Goal: Task Accomplishment & Management: Manage account settings

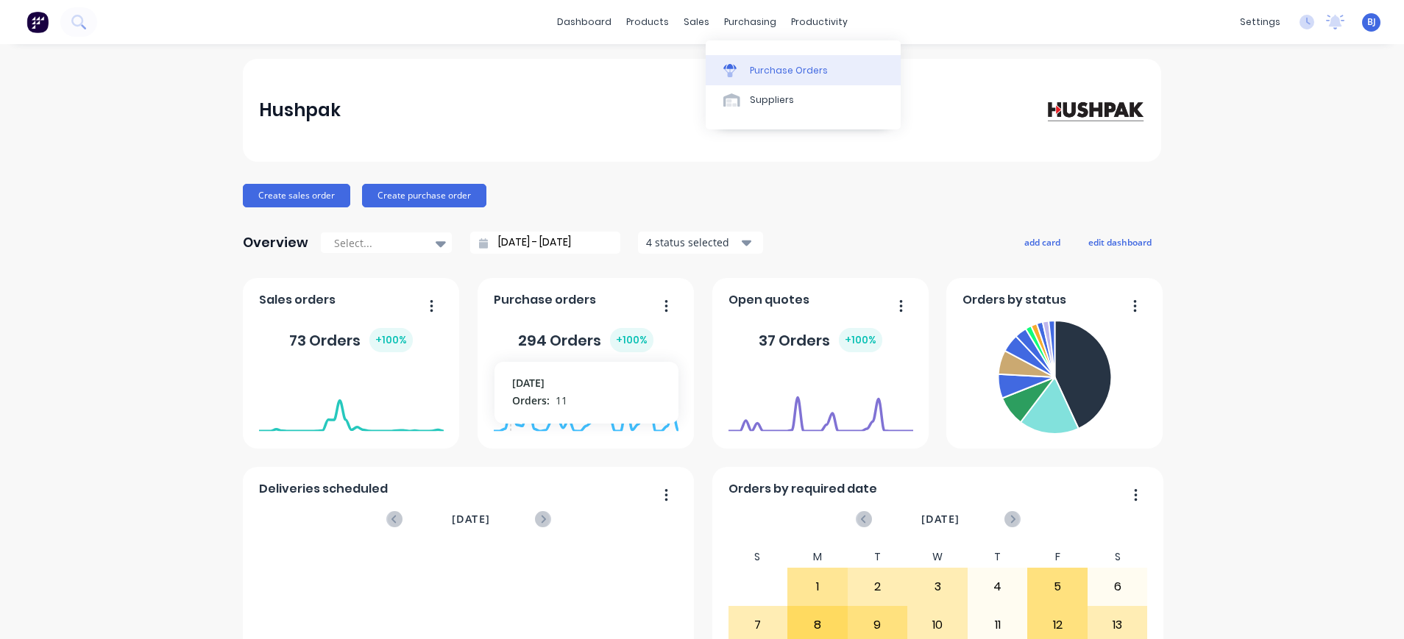
click at [797, 67] on div "Purchase Orders" at bounding box center [789, 70] width 78 height 13
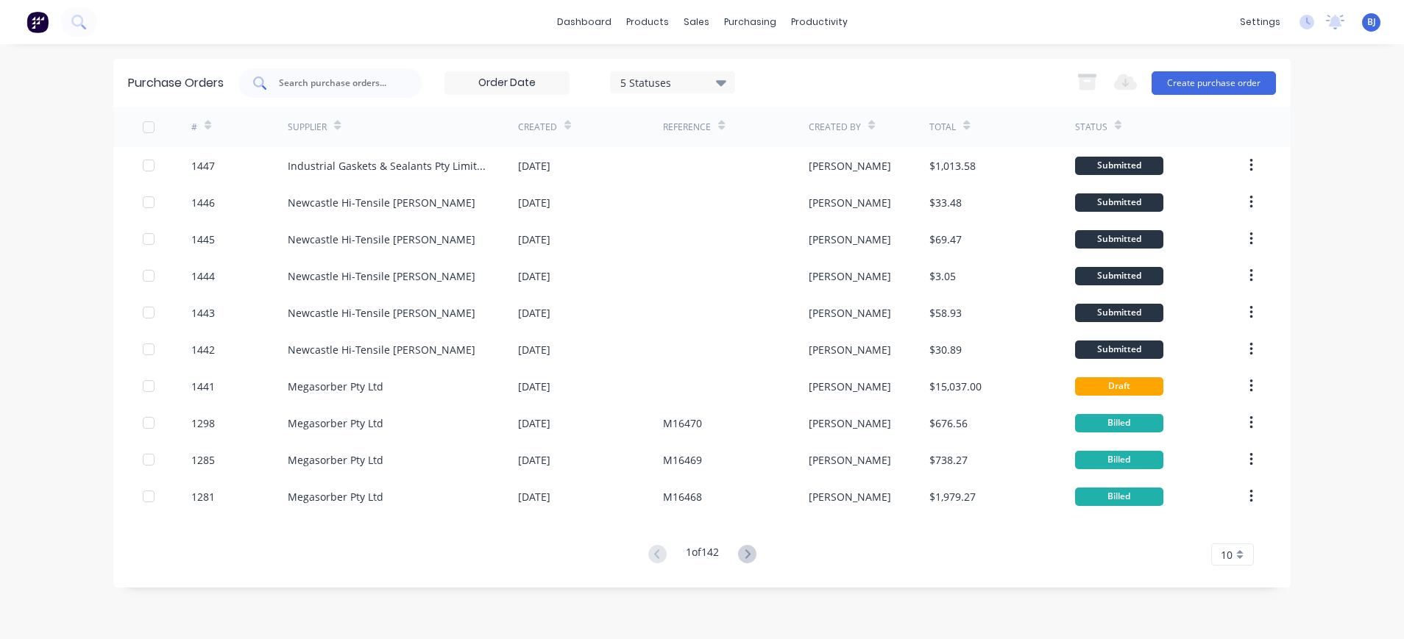
click at [338, 68] on div at bounding box center [330, 82] width 184 height 29
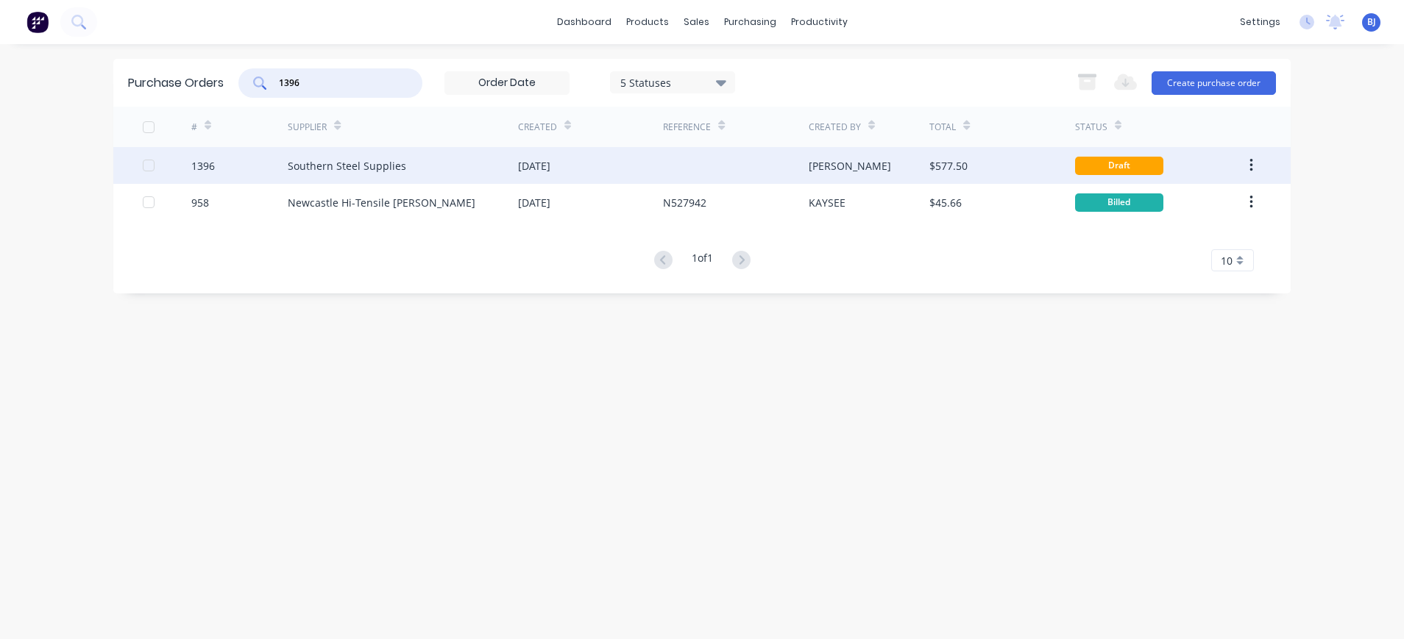
type input "1396"
click at [383, 165] on div "Southern Steel Supplies" at bounding box center [347, 165] width 118 height 15
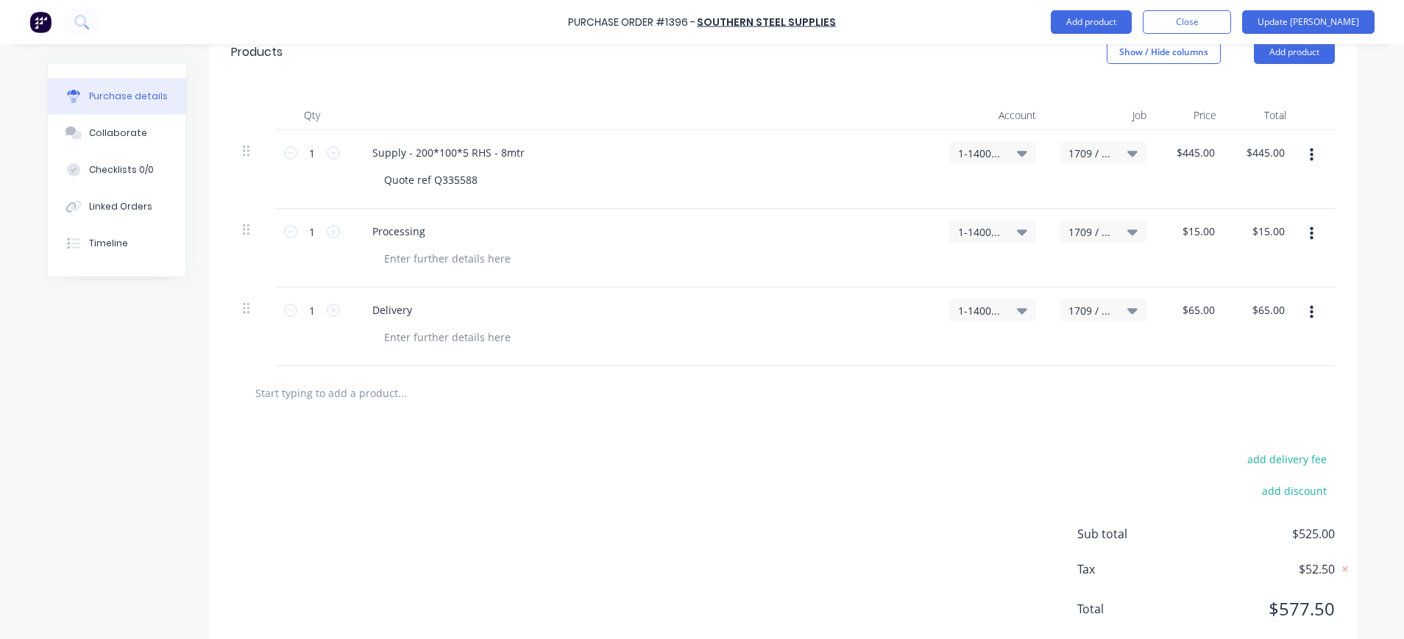
scroll to position [377, 0]
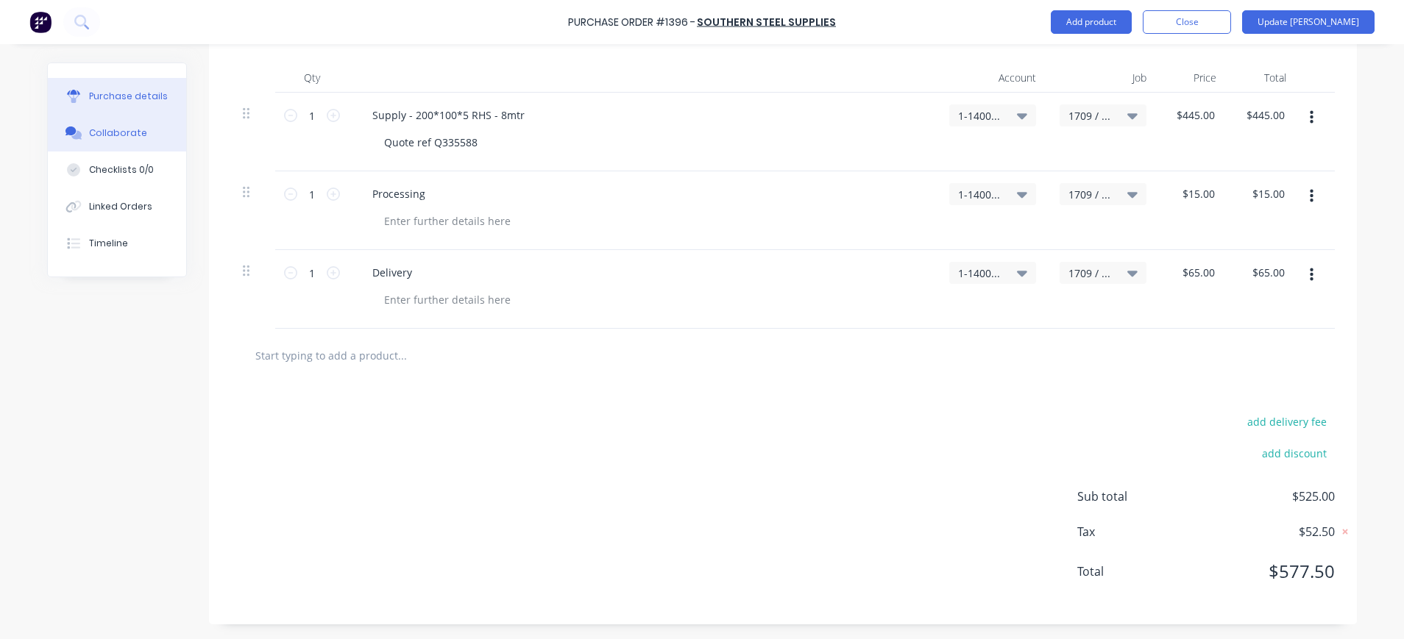
click at [109, 135] on div "Collaborate" at bounding box center [118, 133] width 58 height 13
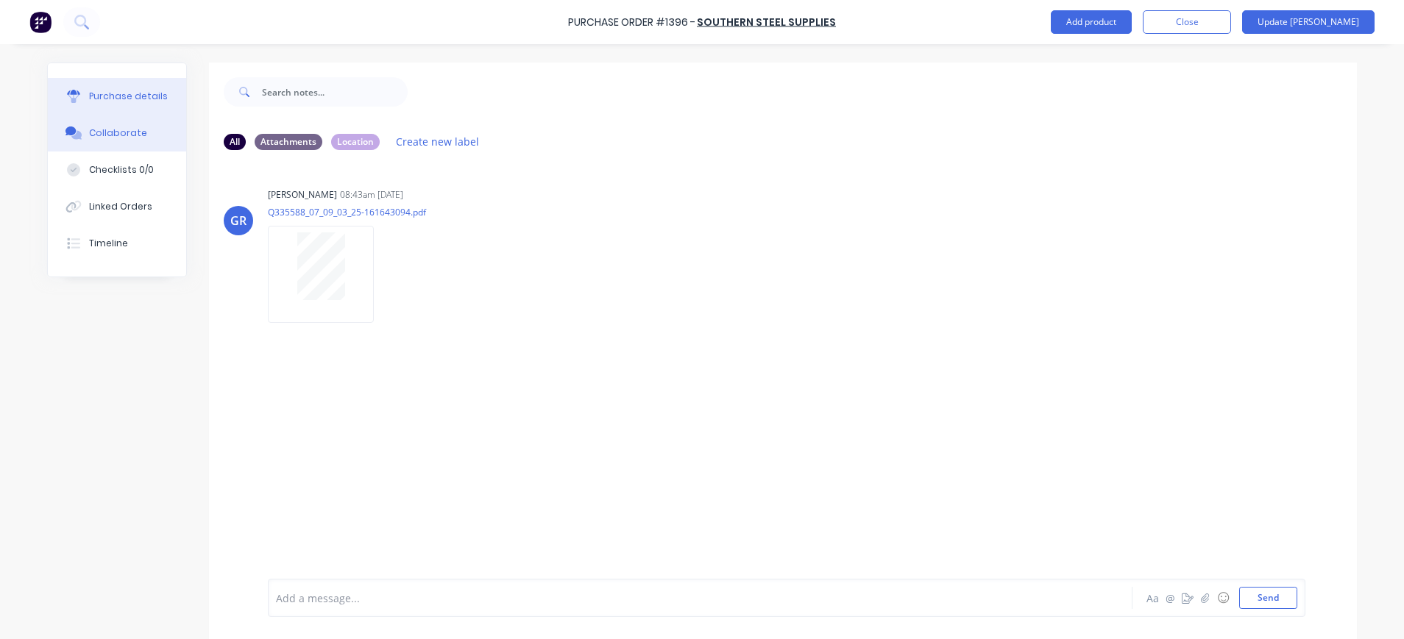
click at [113, 95] on div "Purchase details" at bounding box center [128, 96] width 79 height 13
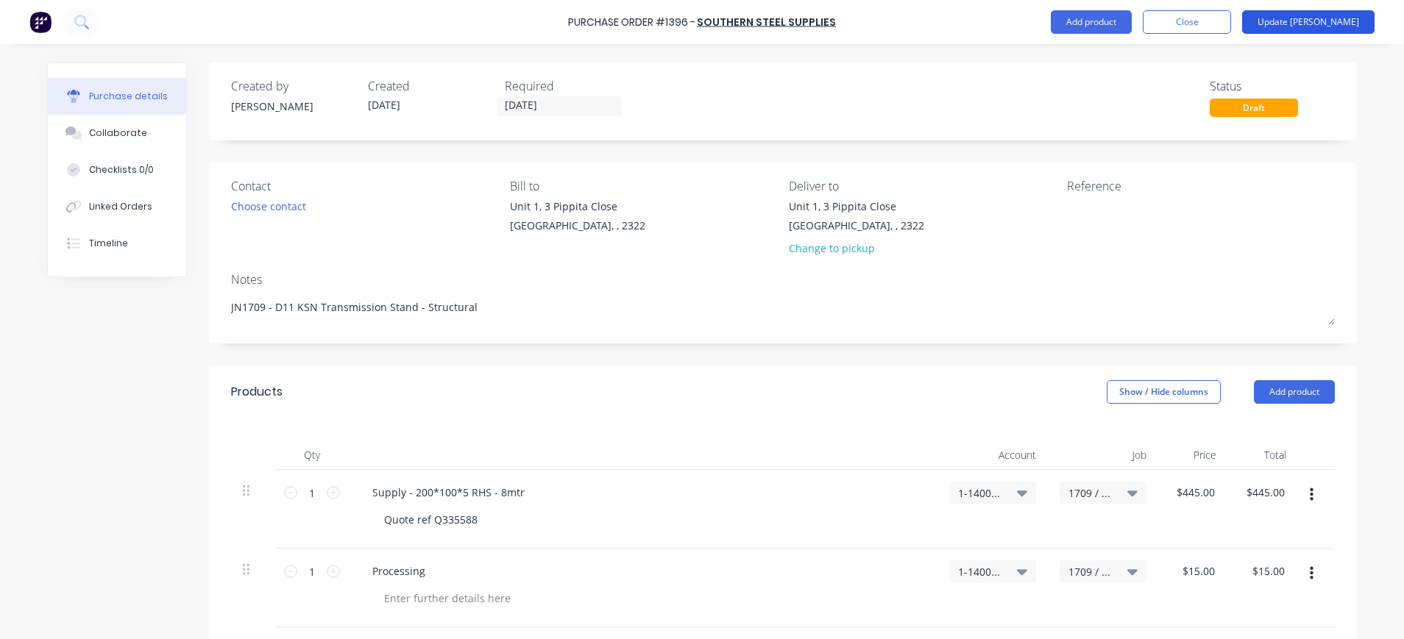
click at [1319, 21] on button "Update [PERSON_NAME]" at bounding box center [1308, 22] width 132 height 24
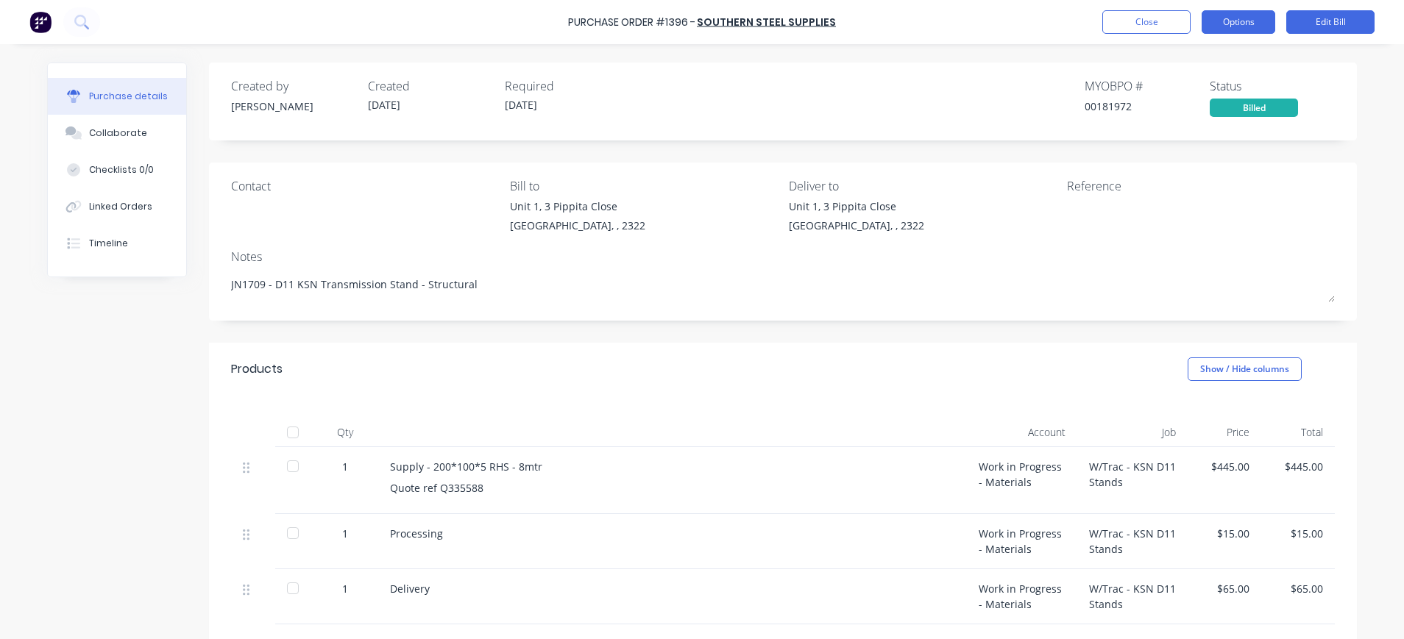
click at [1250, 18] on button "Options" at bounding box center [1238, 22] width 74 height 24
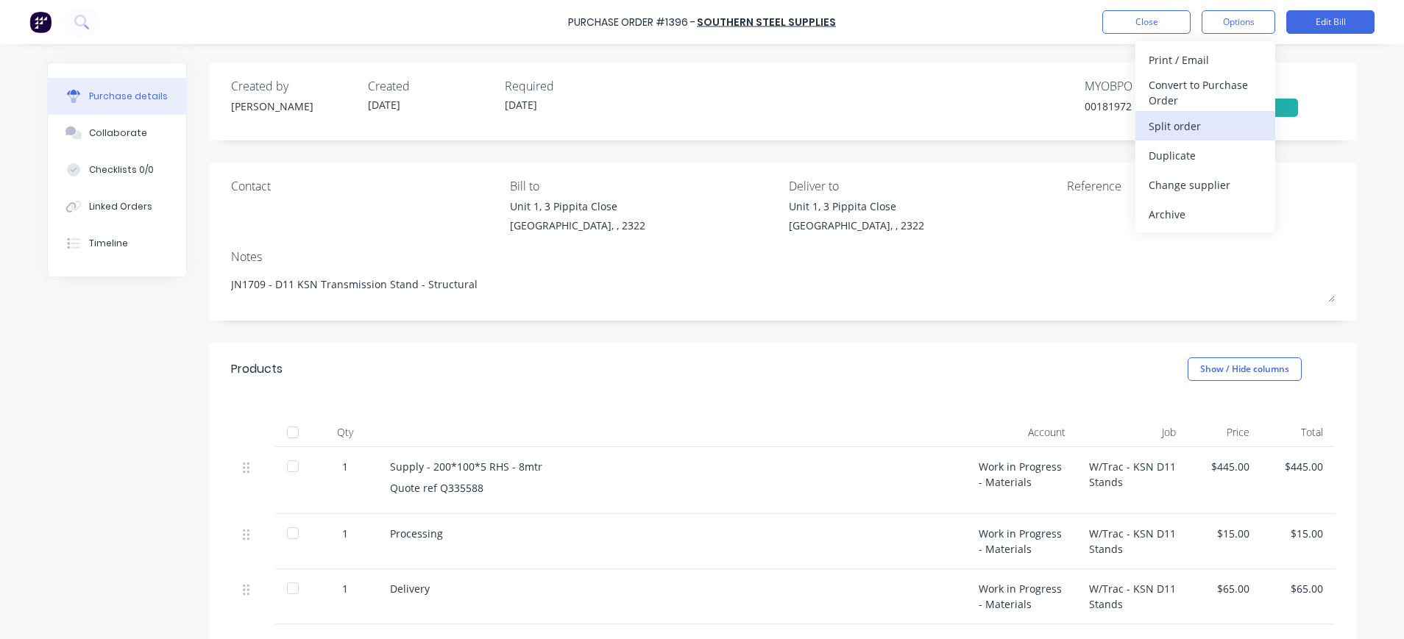
click at [1188, 124] on div "Split order" at bounding box center [1204, 125] width 113 height 21
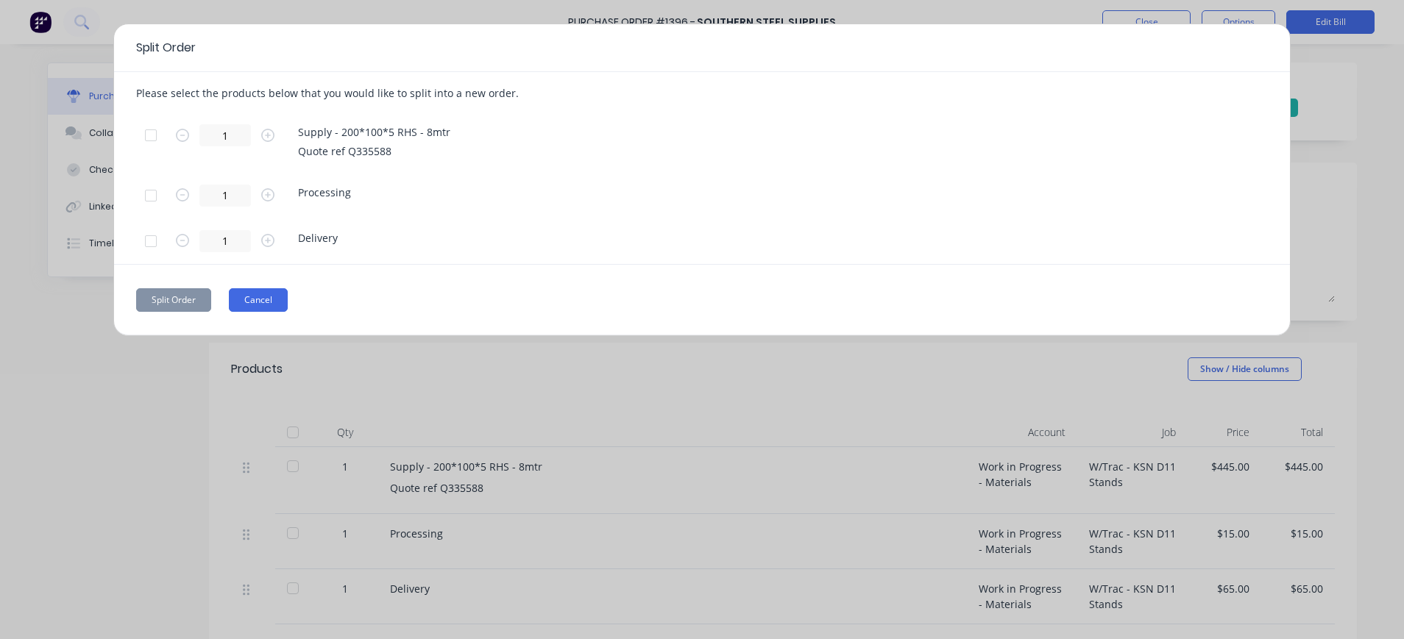
click at [269, 295] on button "Cancel" at bounding box center [258, 300] width 59 height 24
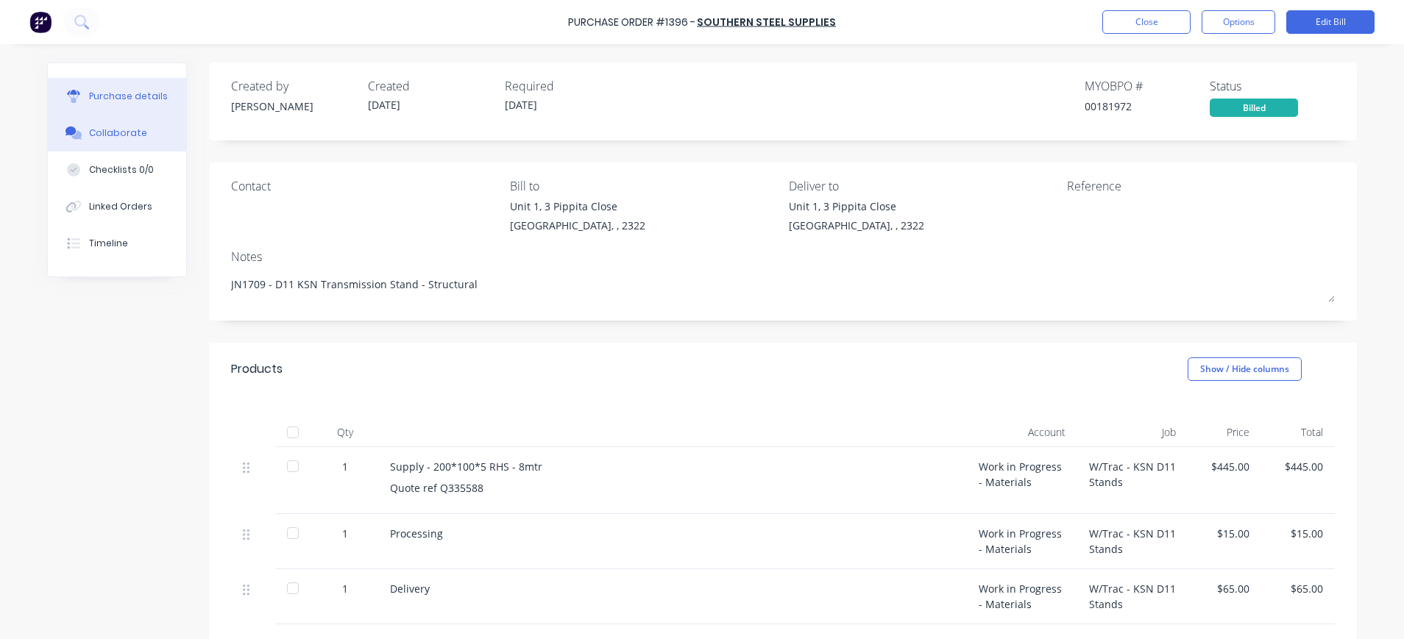
click at [115, 135] on div "Collaborate" at bounding box center [118, 133] width 58 height 13
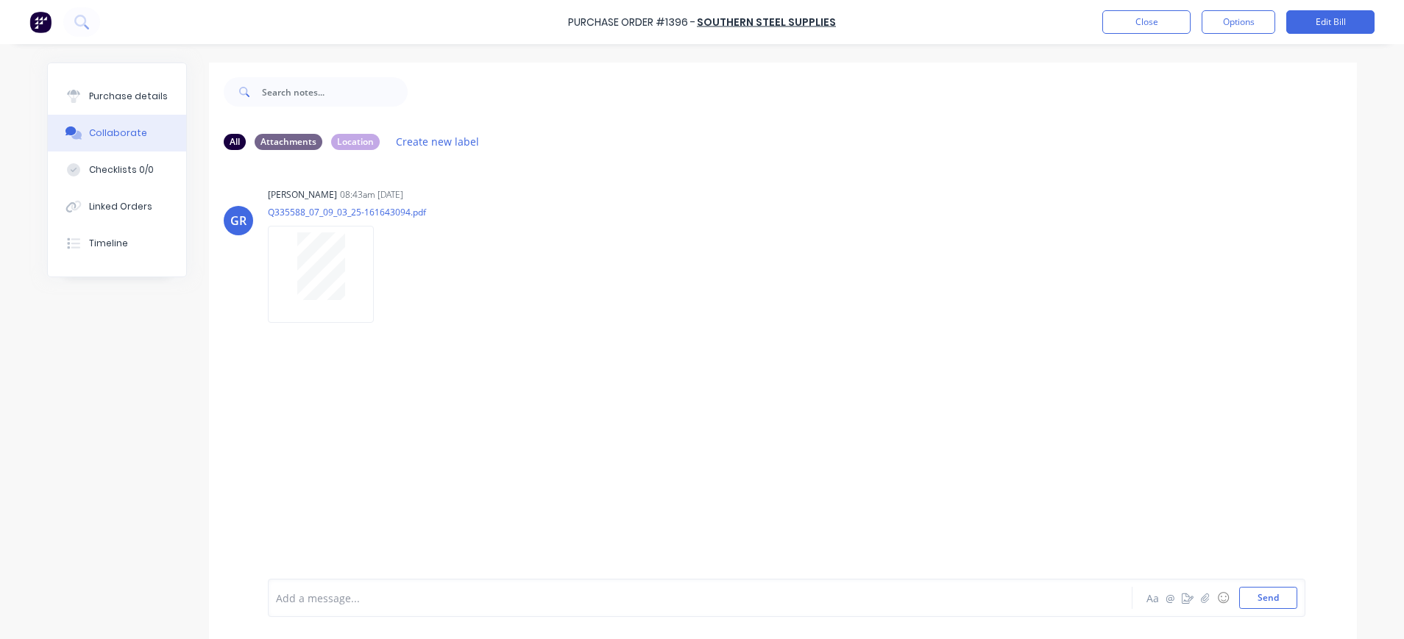
drag, startPoint x: 129, startPoint y: 93, endPoint x: 195, endPoint y: 111, distance: 68.5
click at [129, 93] on div "Purchase details" at bounding box center [128, 96] width 79 height 13
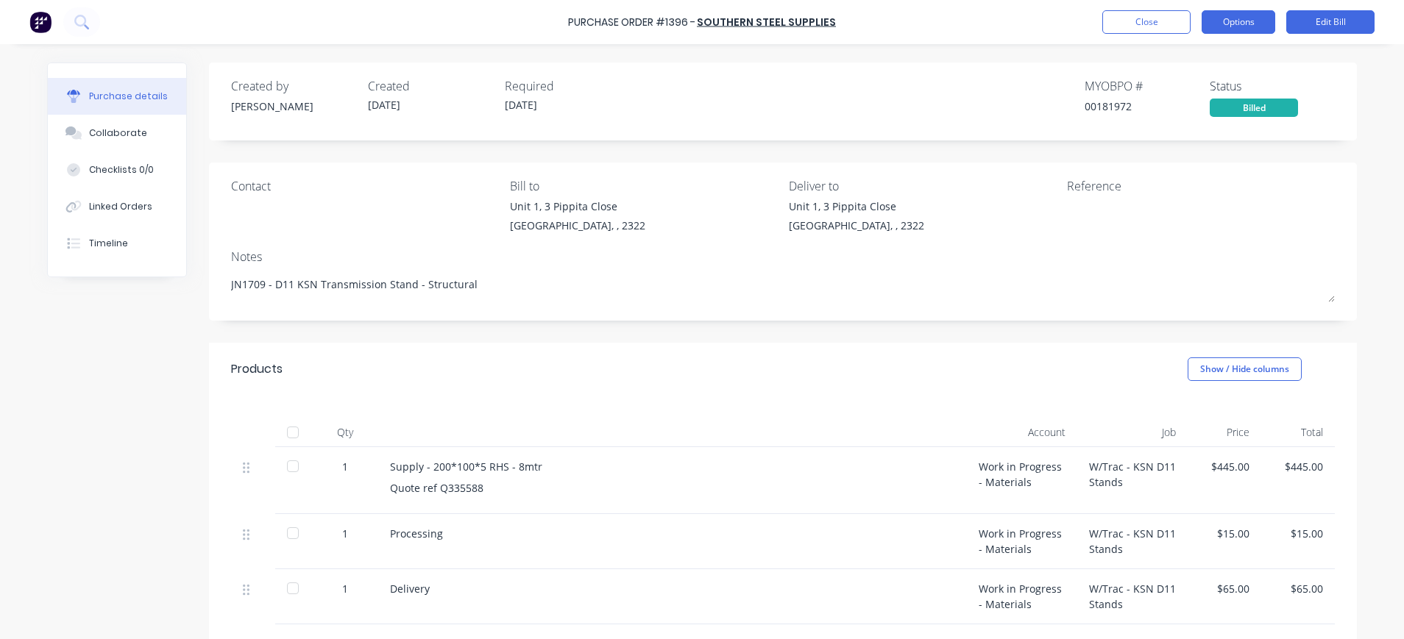
click at [1246, 22] on button "Options" at bounding box center [1238, 22] width 74 height 24
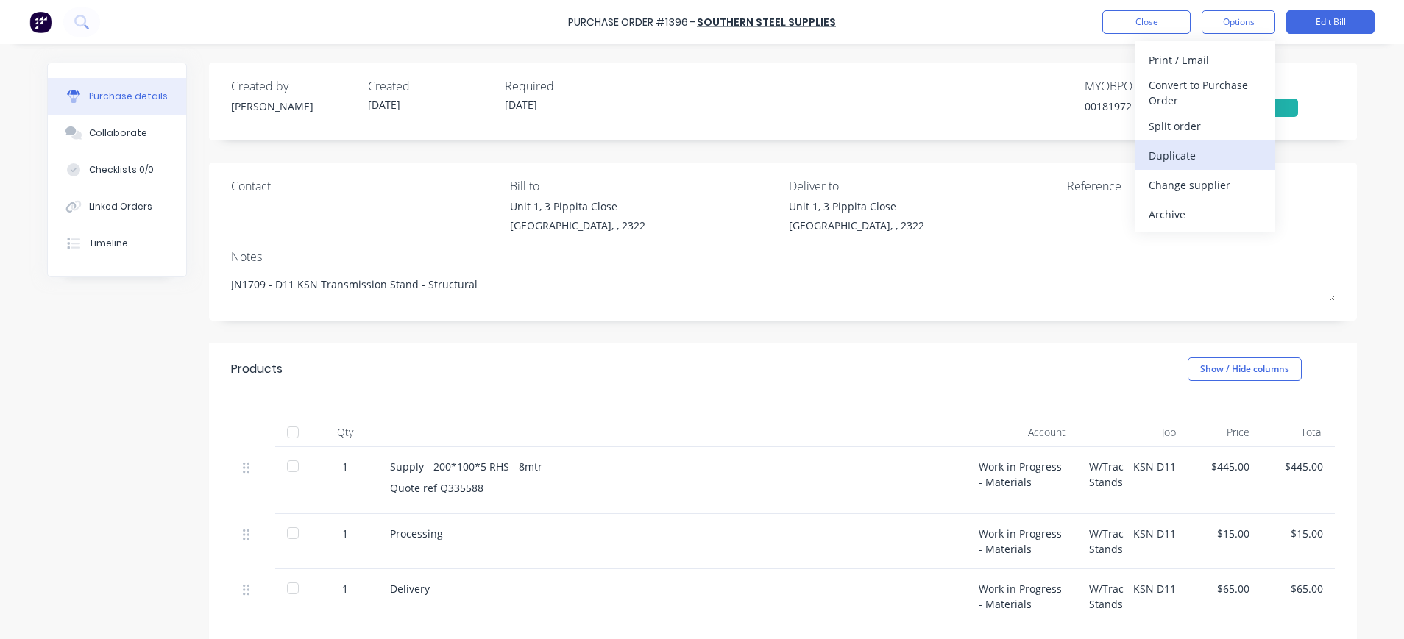
click at [1193, 154] on div "Duplicate" at bounding box center [1204, 155] width 113 height 21
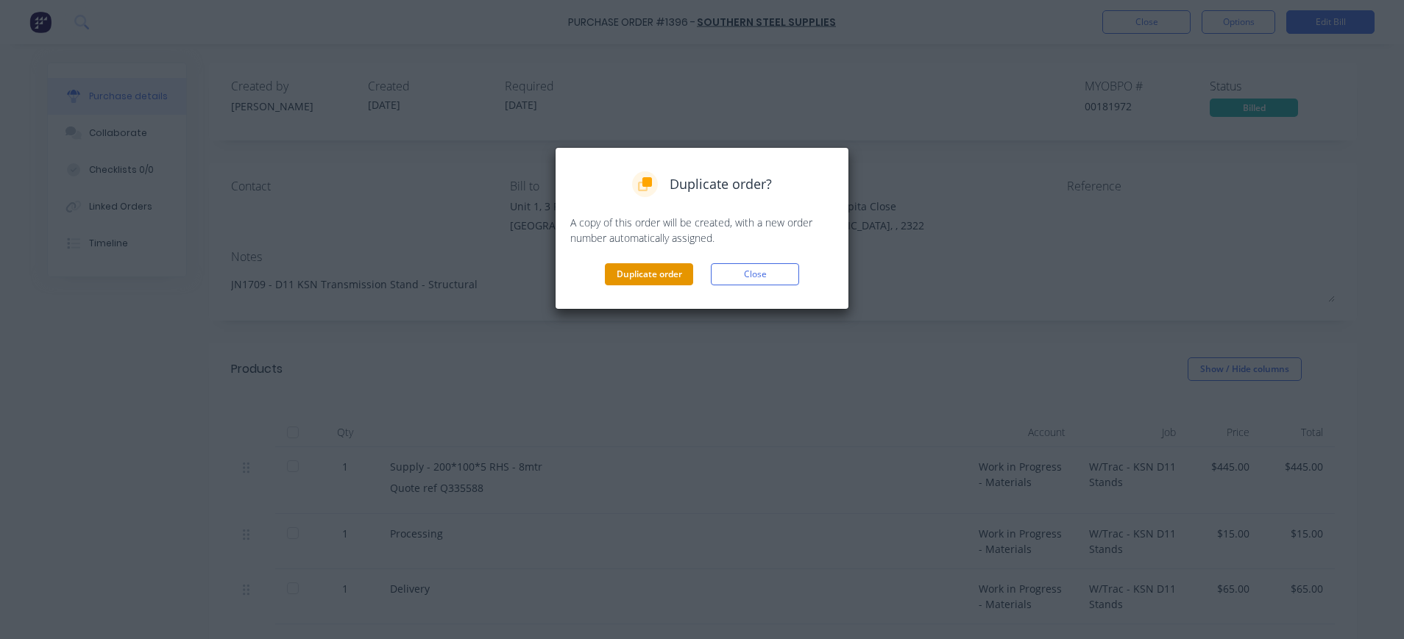
click at [633, 273] on button "Duplicate order" at bounding box center [649, 274] width 88 height 22
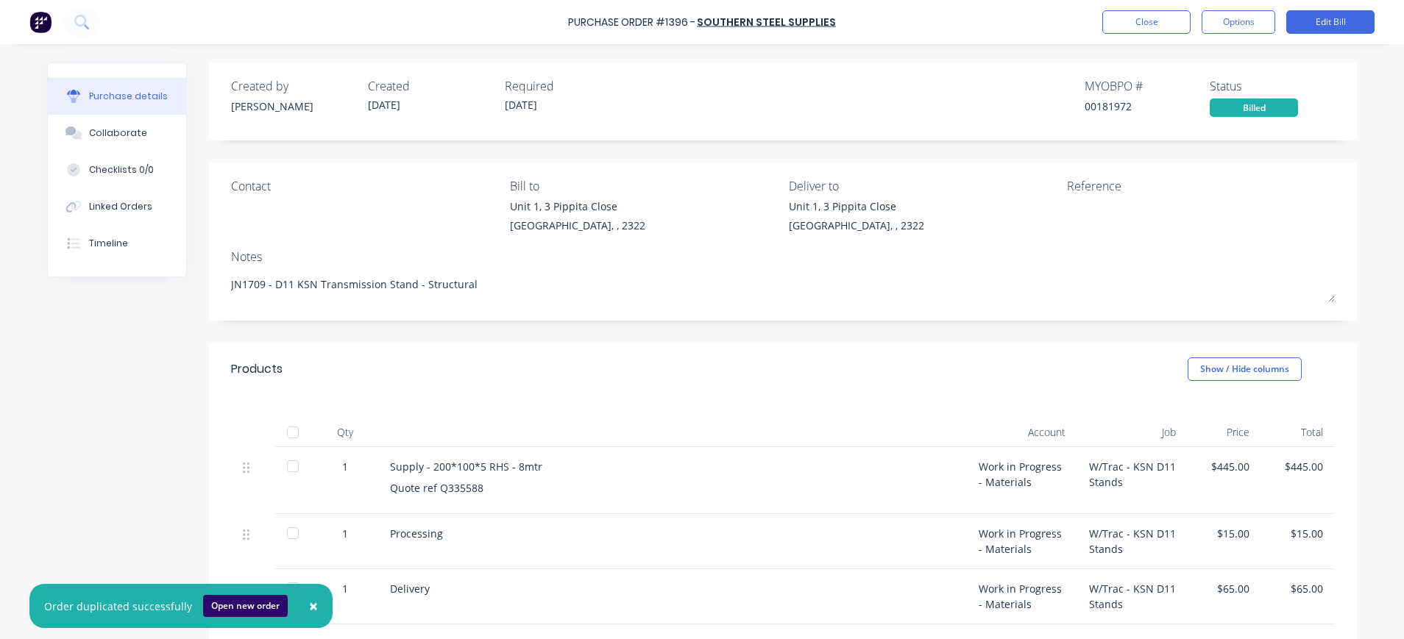
click at [233, 605] on button "Open new order" at bounding box center [245, 606] width 85 height 22
type textarea "x"
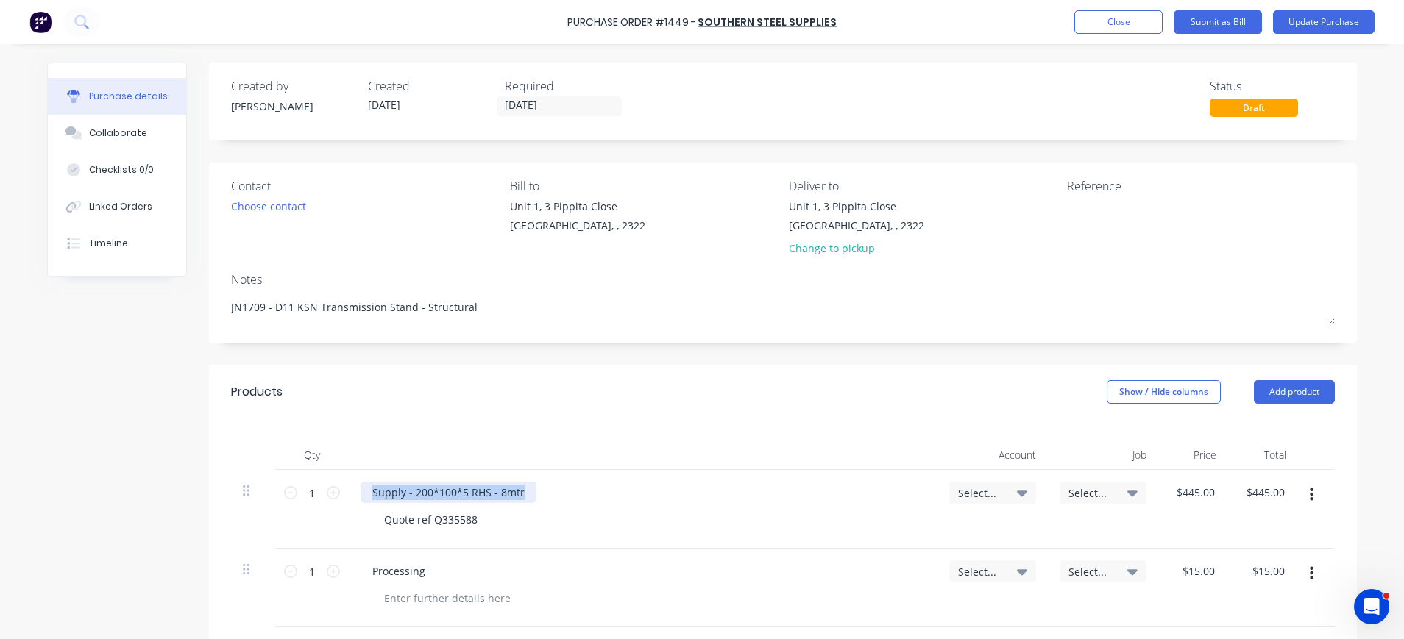
drag, startPoint x: 364, startPoint y: 491, endPoint x: 534, endPoint y: 483, distance: 170.1
click at [534, 483] on div "Supply - 200*100*5 RHS - 8mtr" at bounding box center [642, 492] width 565 height 21
type textarea "x"
paste div
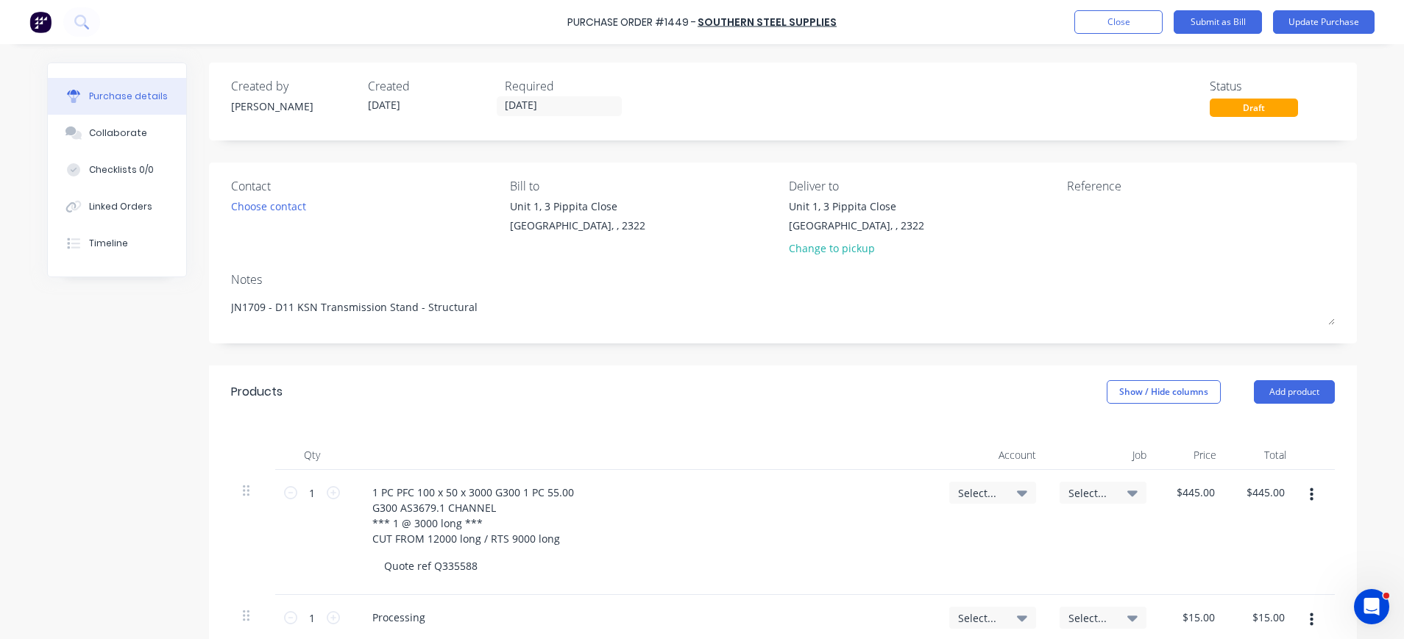
click at [520, 569] on div "Quote ref Q335588" at bounding box center [648, 565] width 553 height 21
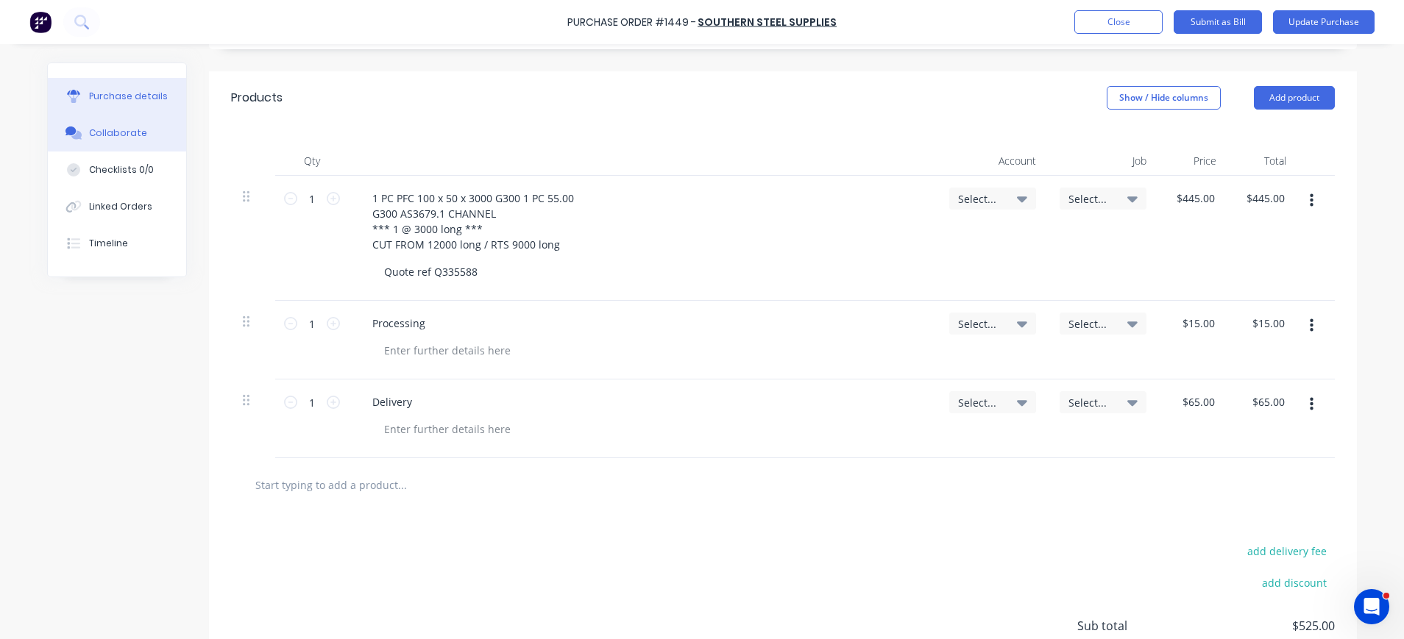
type textarea "x"
click at [111, 127] on div "Collaborate" at bounding box center [118, 133] width 58 height 13
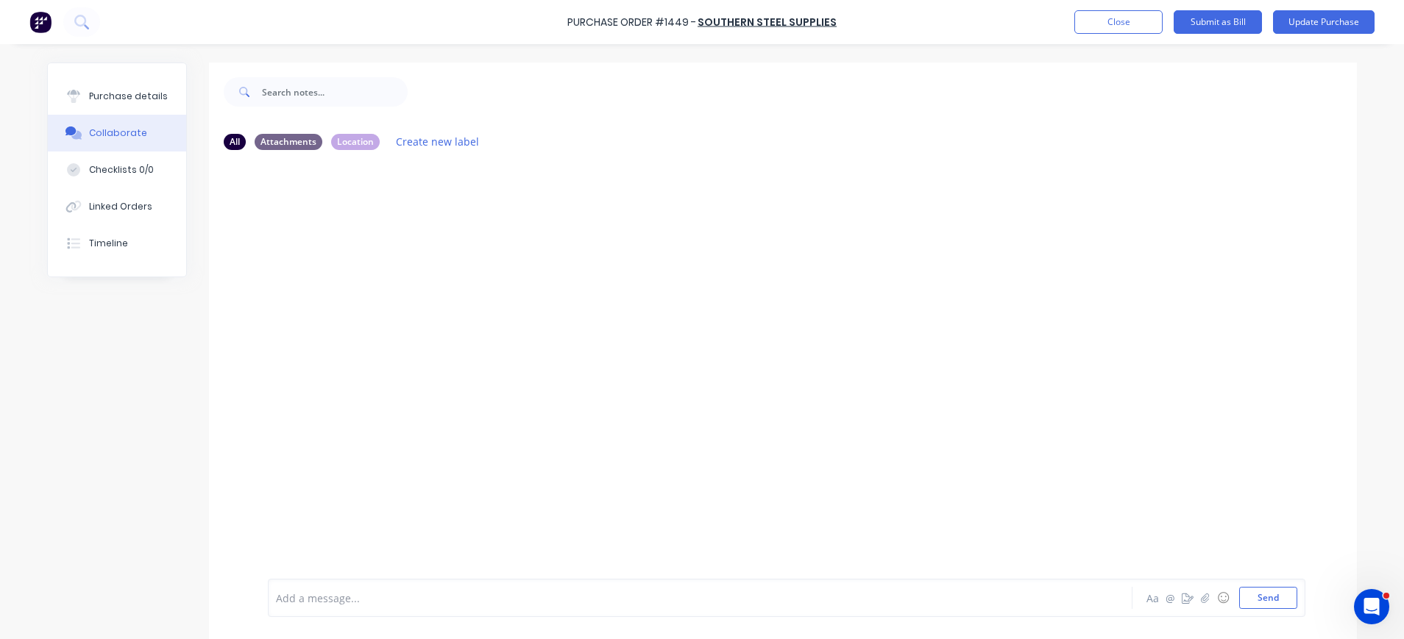
click at [119, 130] on div "Collaborate" at bounding box center [118, 133] width 58 height 13
click at [135, 204] on div "Linked Orders" at bounding box center [120, 206] width 63 height 13
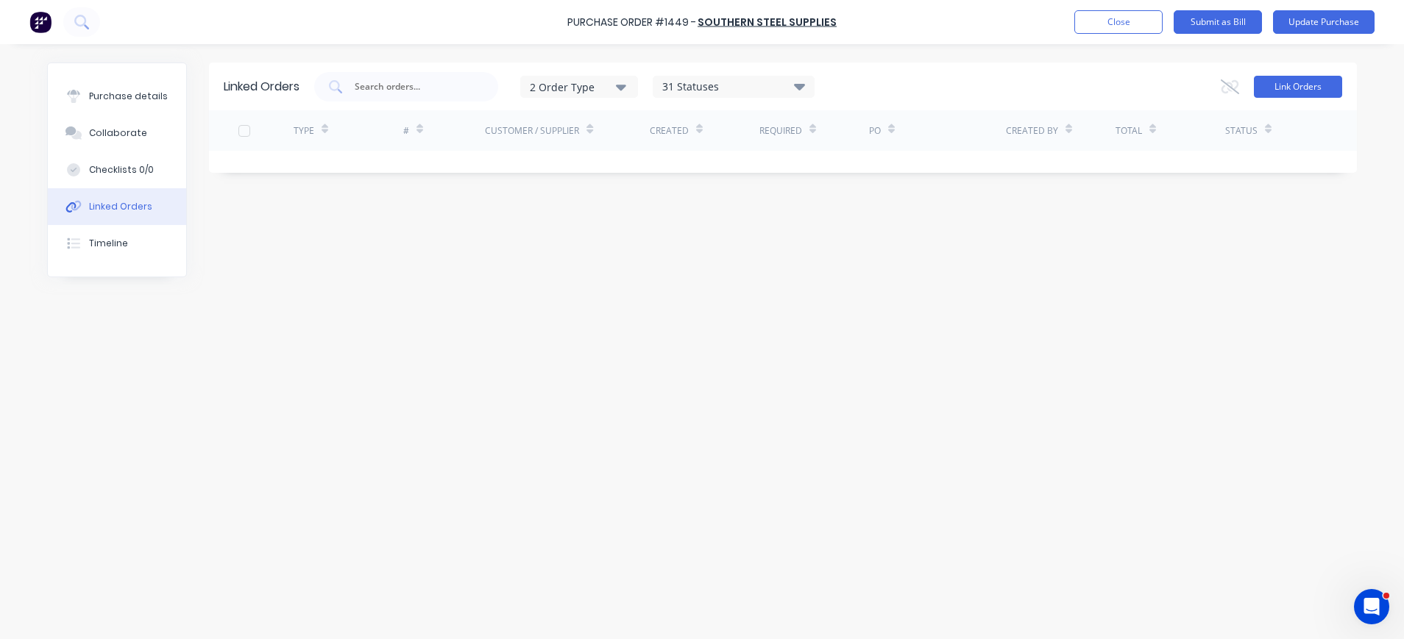
click at [1309, 83] on button "Link Orders" at bounding box center [1298, 87] width 88 height 22
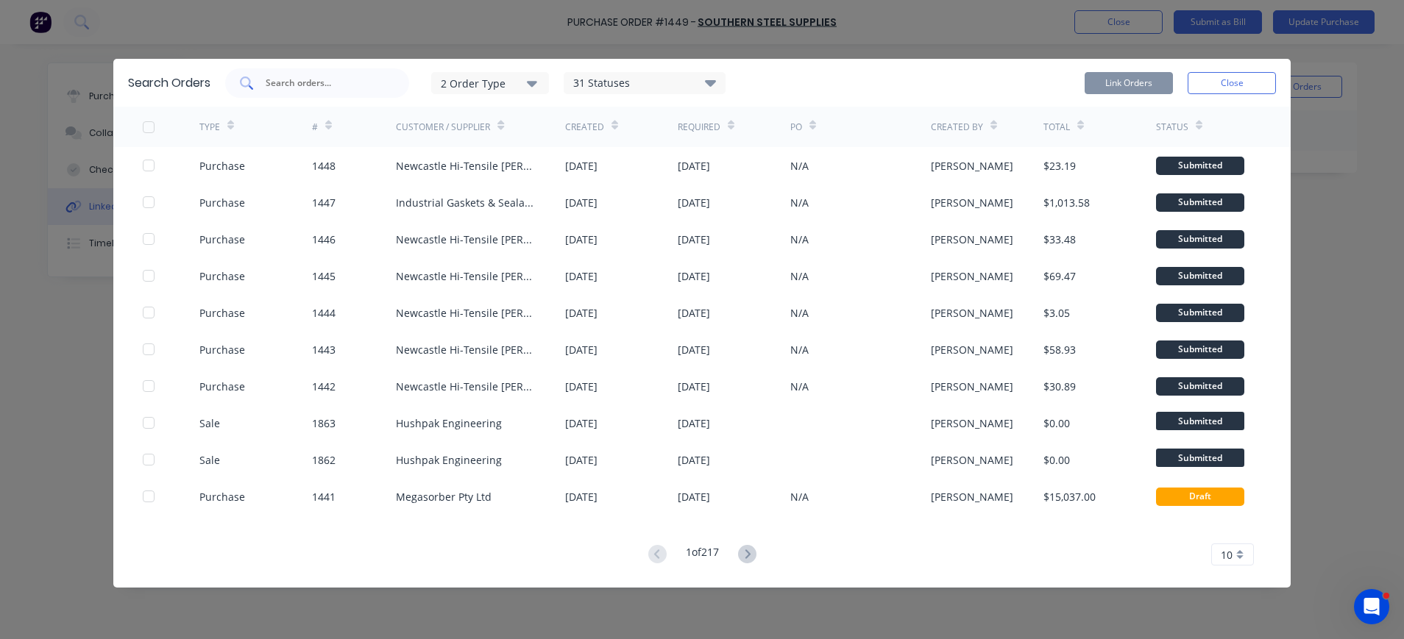
click at [296, 84] on input "text" at bounding box center [325, 83] width 122 height 15
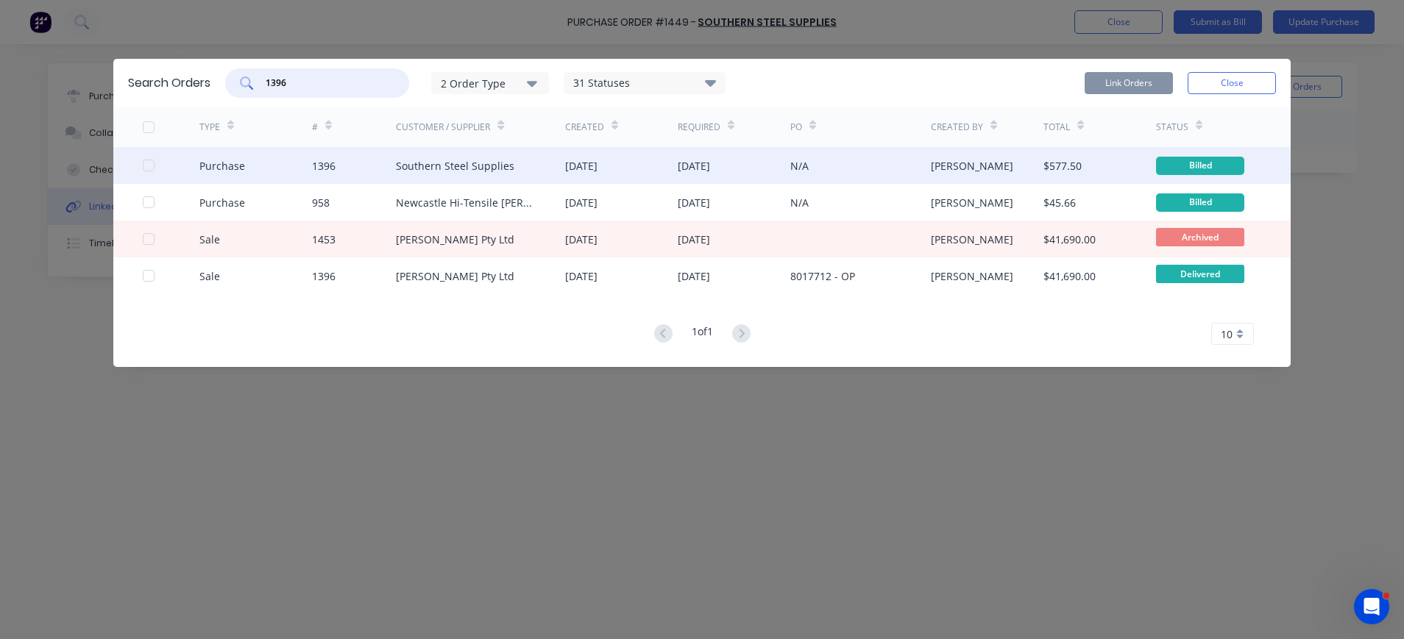
type input "1396"
click at [319, 162] on div "1396" at bounding box center [324, 165] width 24 height 15
click at [152, 161] on div at bounding box center [148, 165] width 29 height 29
click at [1132, 79] on button "Link Orders" at bounding box center [1128, 83] width 88 height 22
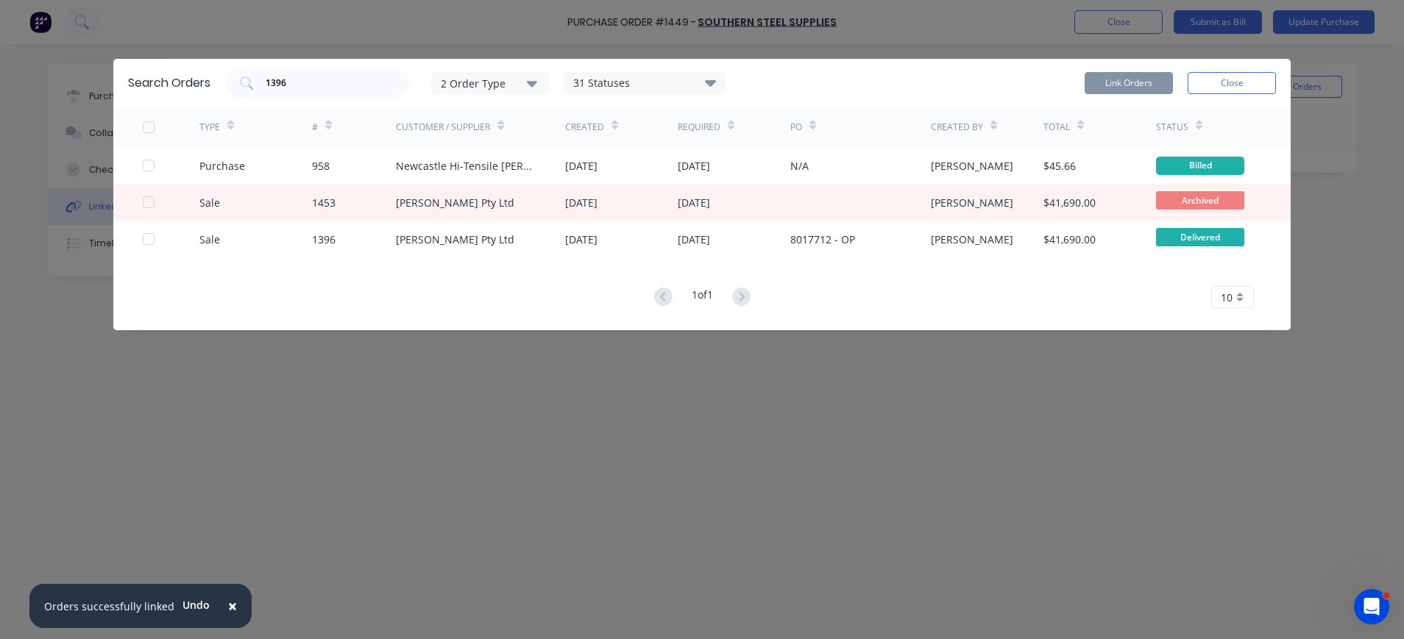
click at [228, 605] on span "×" at bounding box center [232, 606] width 9 height 21
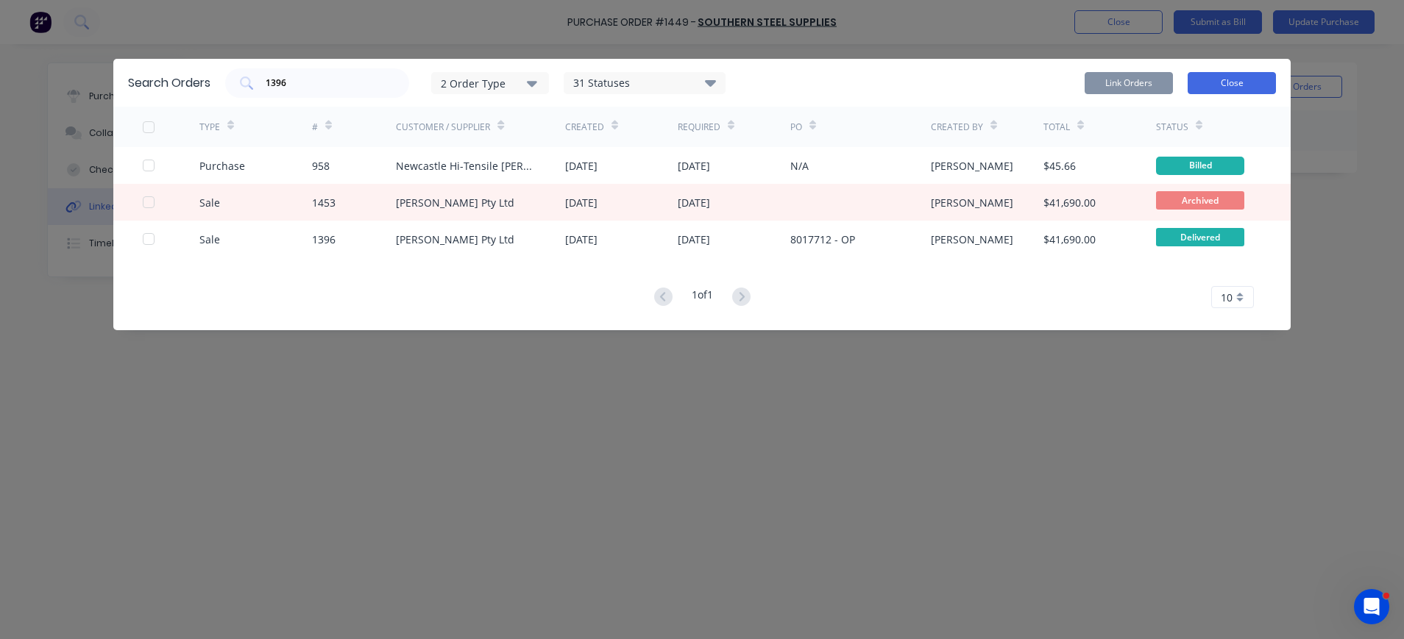
click at [1228, 86] on button "Close" at bounding box center [1231, 83] width 88 height 22
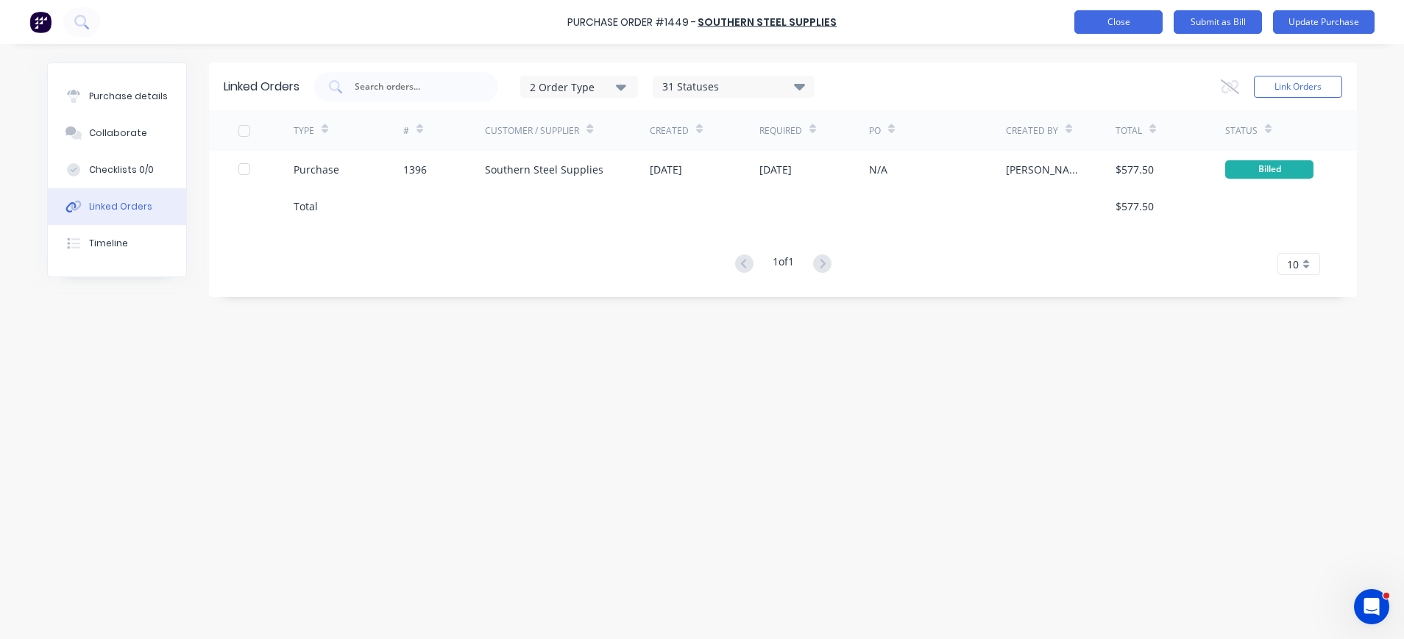
click at [1130, 14] on button "Close" at bounding box center [1118, 22] width 88 height 24
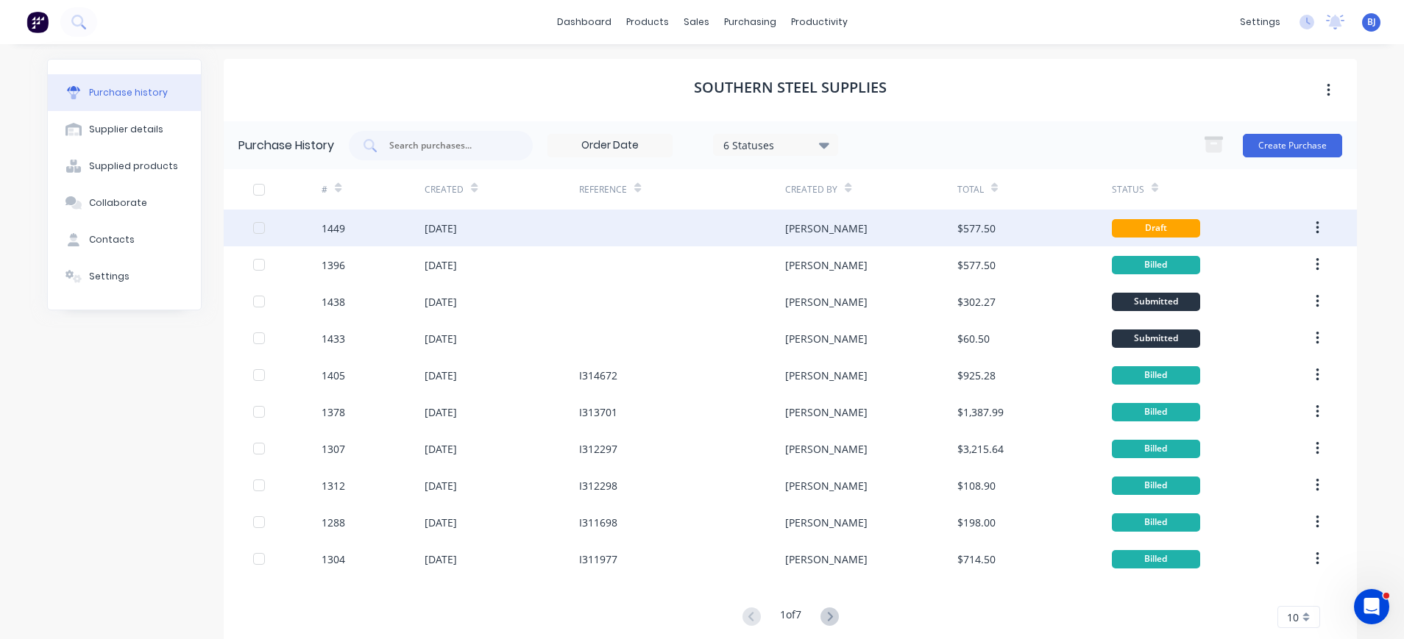
click at [453, 226] on div "[DATE]" at bounding box center [440, 228] width 32 height 15
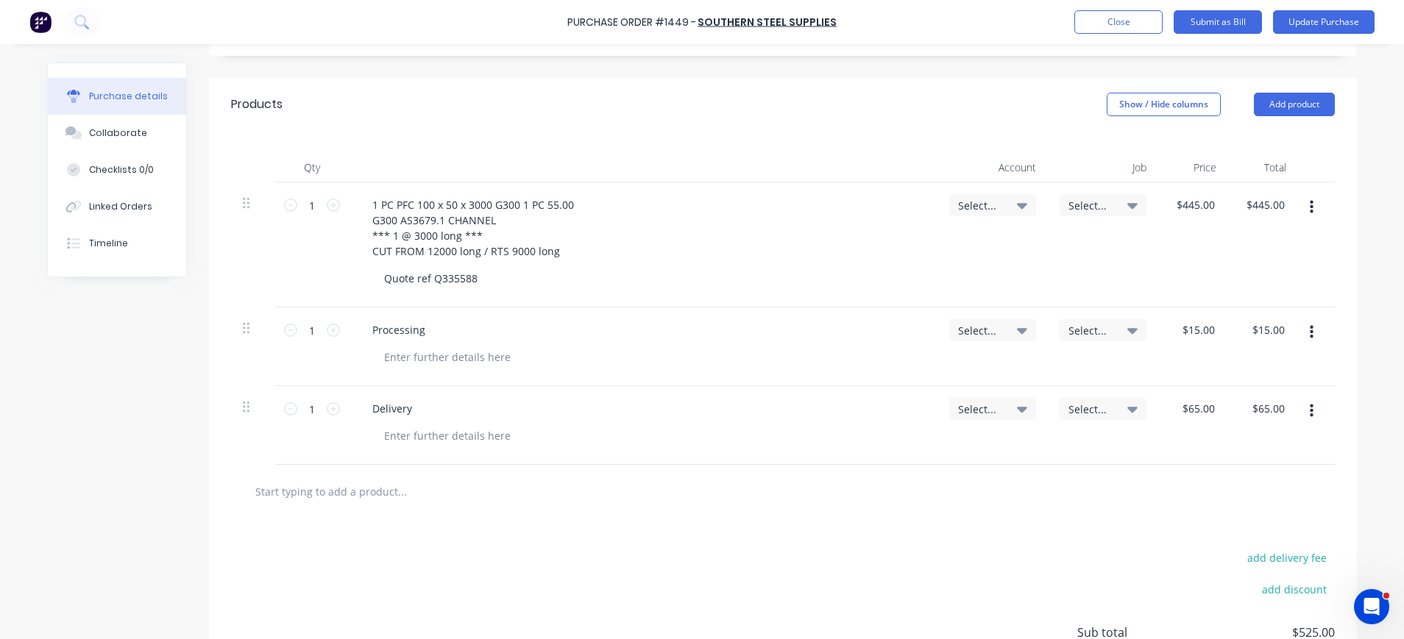
scroll to position [294, 0]
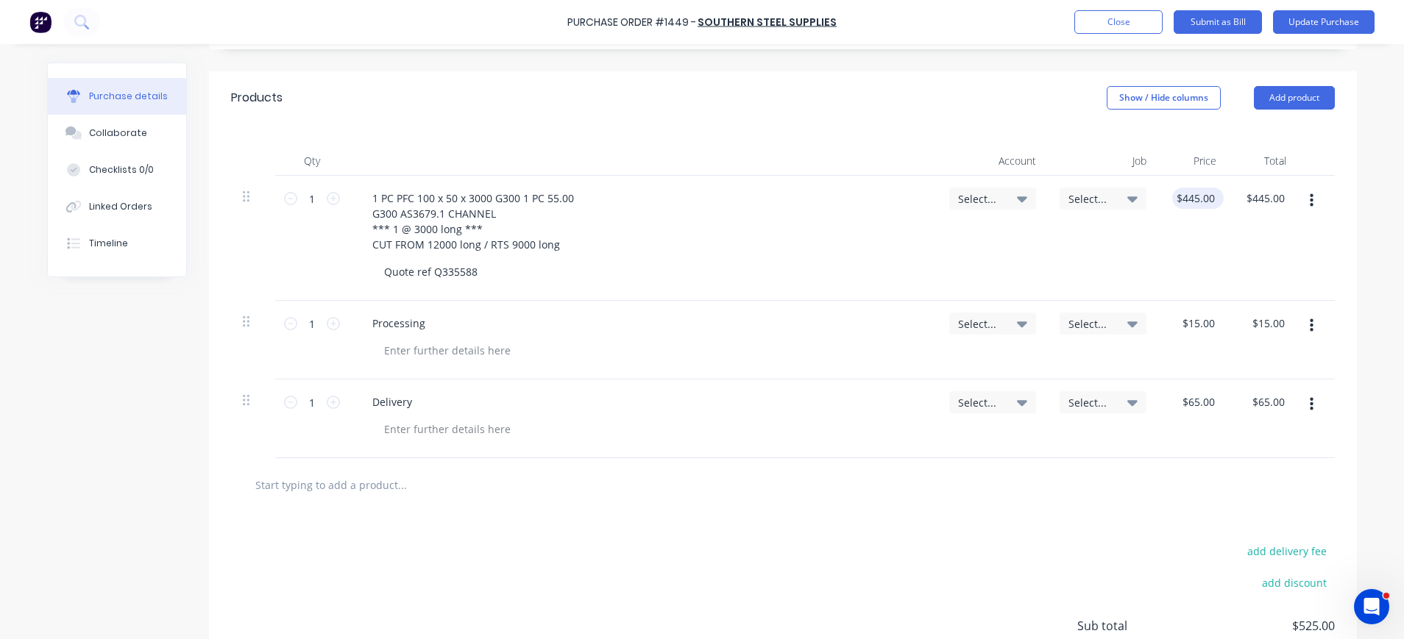
type textarea "x"
type input "445.0000"
click at [1201, 198] on input "445.0000" at bounding box center [1195, 198] width 46 height 21
type textarea "x"
type input "$445.00"
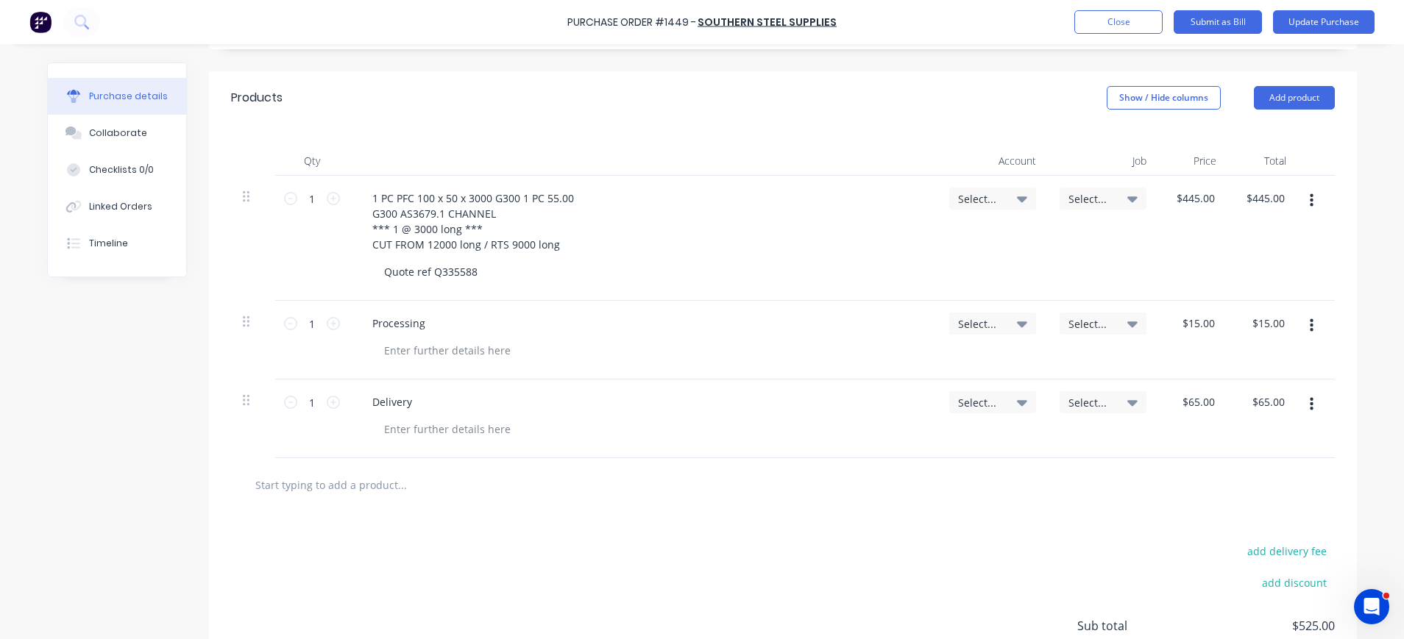
drag, startPoint x: 1213, startPoint y: 196, endPoint x: 1157, endPoint y: 198, distance: 56.0
click at [1158, 198] on div "$445.00 $445.00" at bounding box center [1193, 238] width 70 height 125
type textarea "x"
type input "445"
drag, startPoint x: 1157, startPoint y: 198, endPoint x: 1180, endPoint y: 205, distance: 23.7
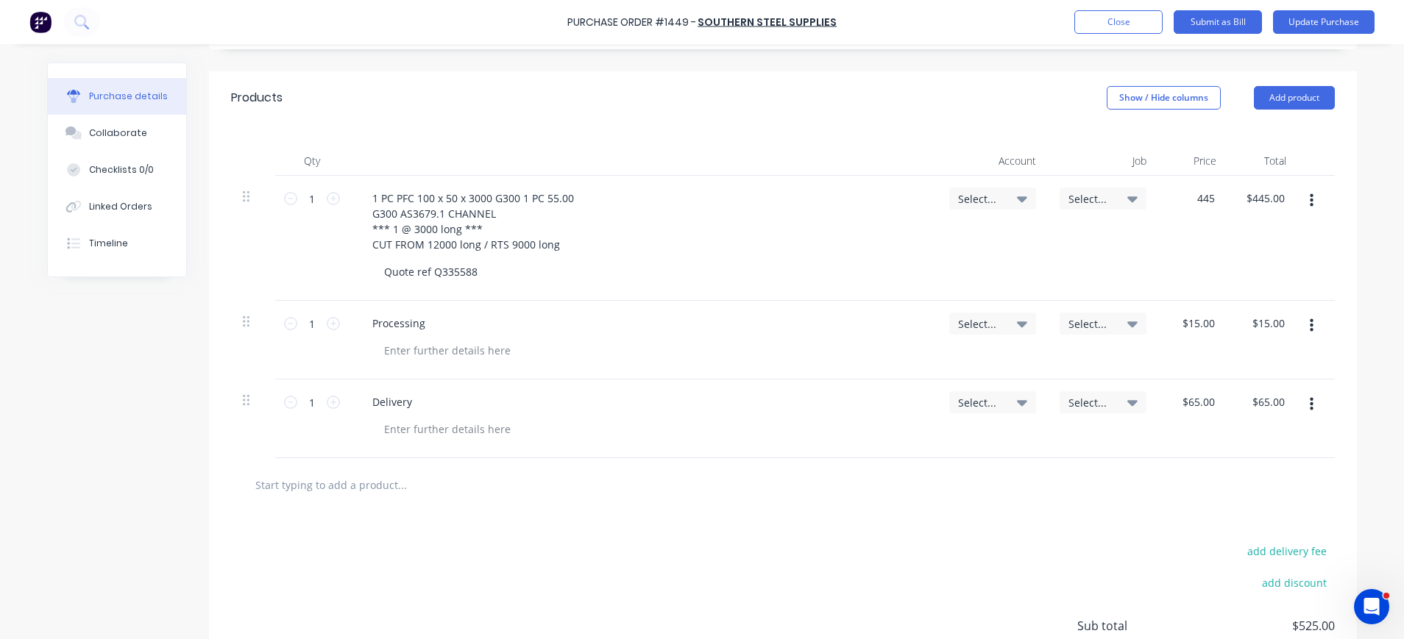
click at [1179, 205] on div "445 $445.00" at bounding box center [1193, 238] width 70 height 125
type textarea "x"
drag, startPoint x: 1209, startPoint y: 198, endPoint x: 1181, endPoint y: 198, distance: 28.0
click at [1181, 198] on div "445 445" at bounding box center [1193, 238] width 70 height 125
type input "55."
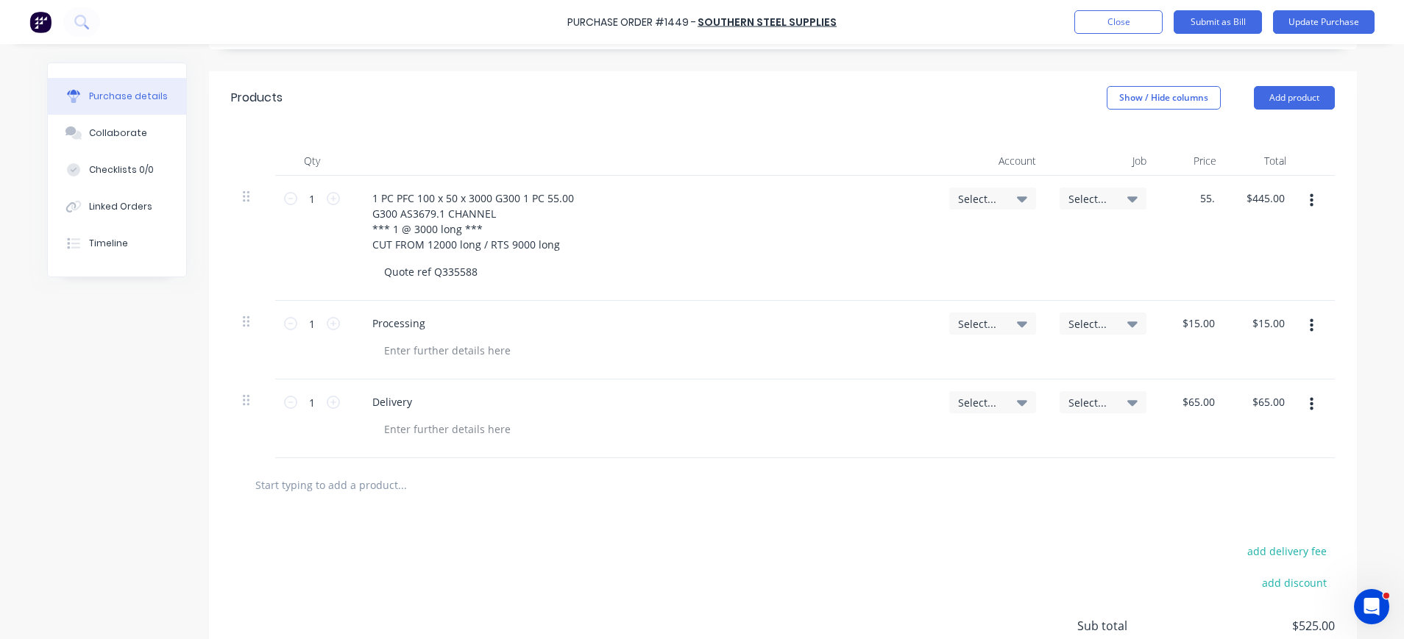
type textarea "x"
type input "$55.00"
type input "55.00"
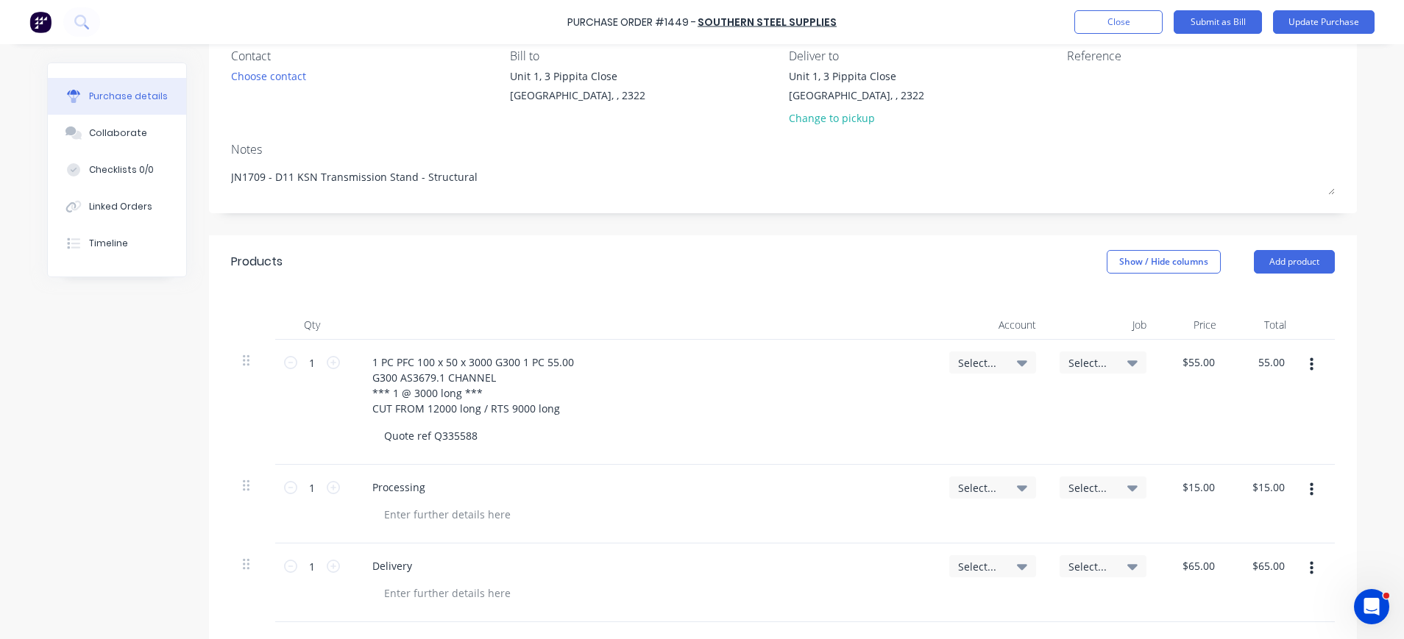
scroll to position [129, 0]
type textarea "x"
type input "$55.00"
drag, startPoint x: 1304, startPoint y: 563, endPoint x: 795, endPoint y: 430, distance: 526.9
click at [795, 430] on div "Quote ref Q335588" at bounding box center [648, 436] width 553 height 21
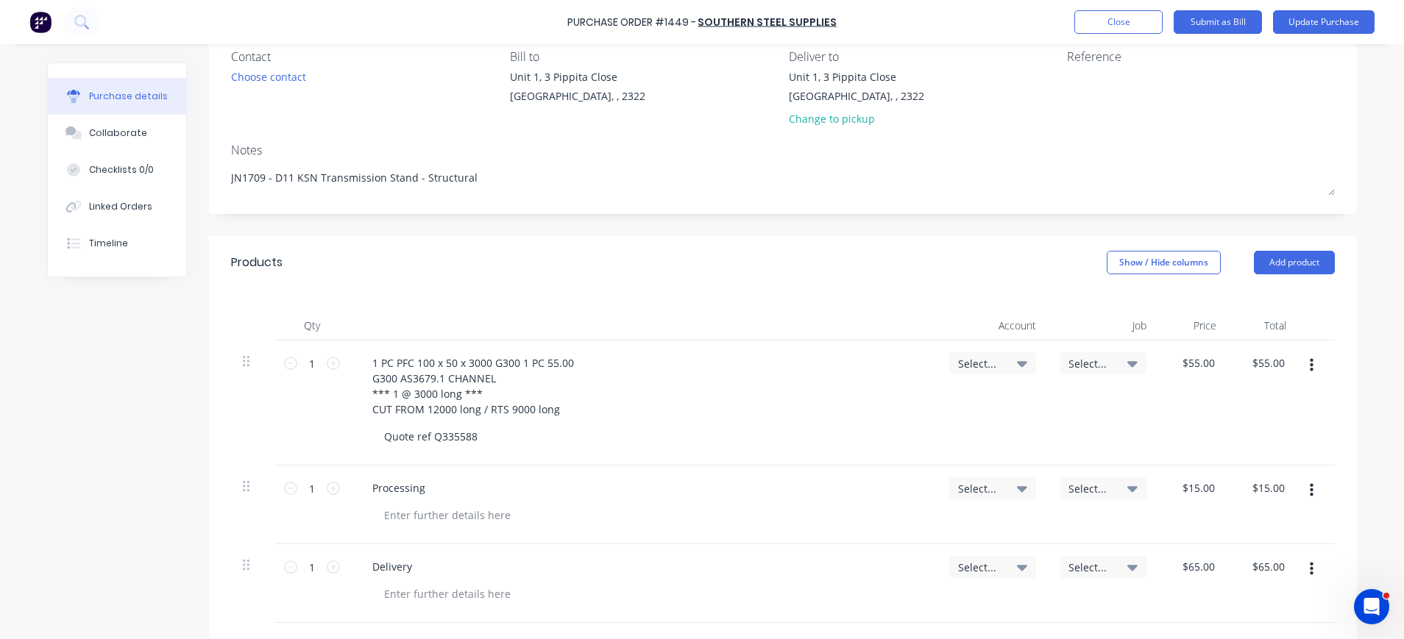
scroll to position [424, 0]
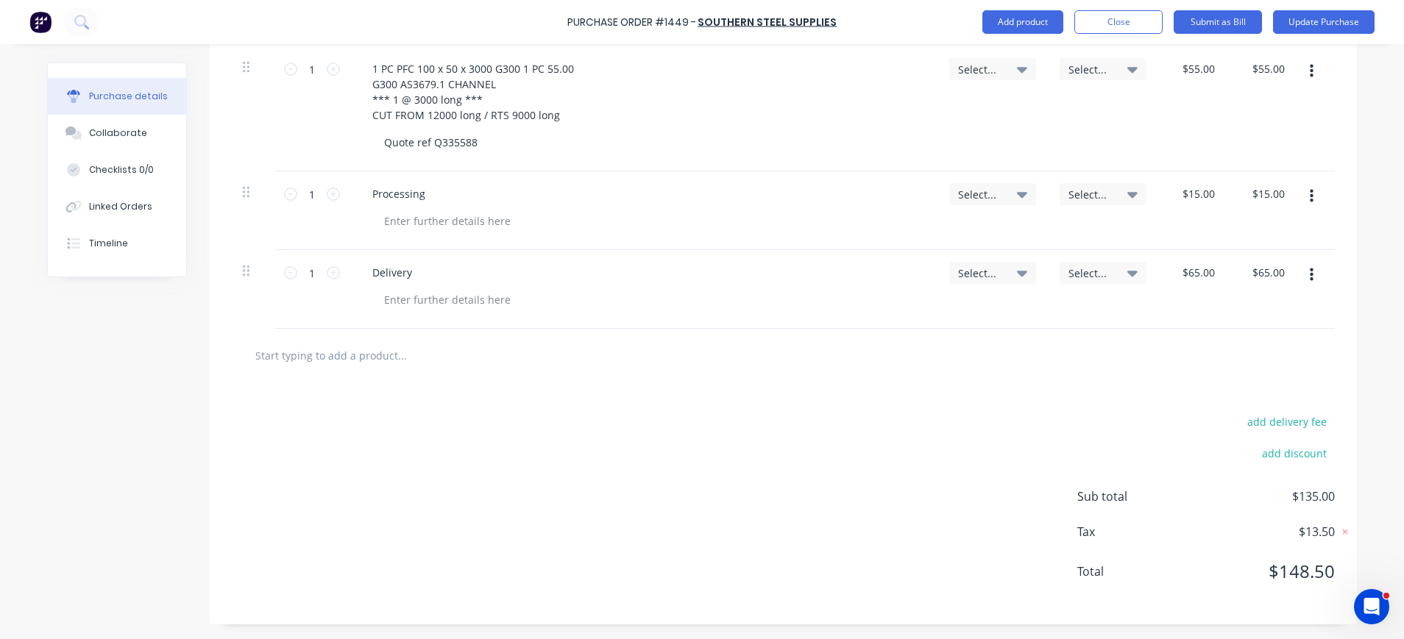
click at [1309, 277] on icon "button" at bounding box center [1311, 275] width 4 height 16
click at [1242, 405] on button "Delete" at bounding box center [1266, 402] width 125 height 29
type textarea "x"
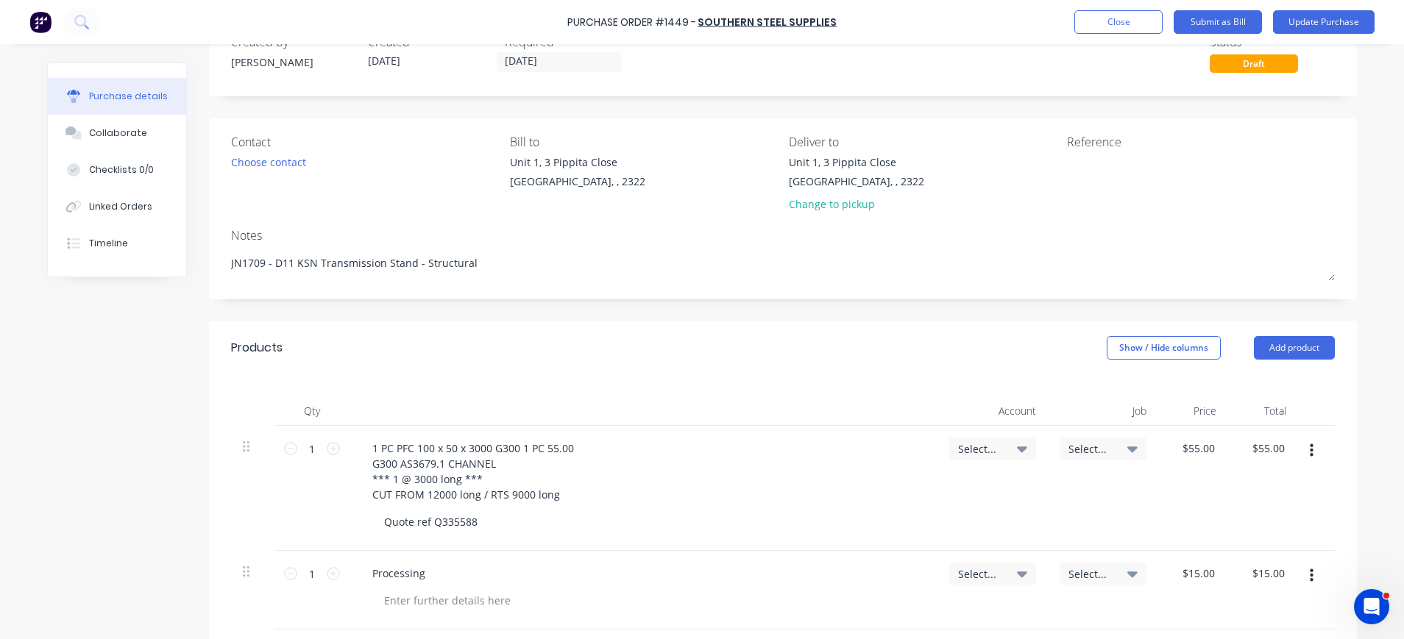
scroll to position [0, 0]
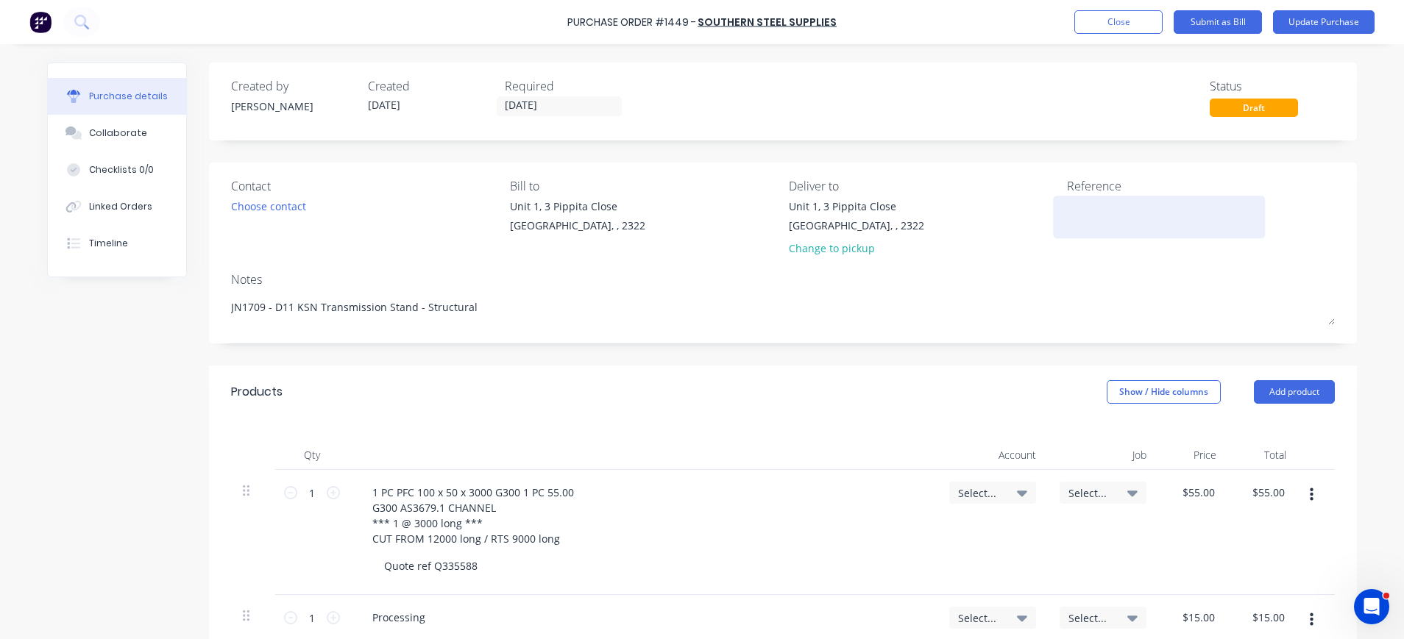
click at [1081, 213] on textarea at bounding box center [1159, 215] width 184 height 33
type textarea "I315080"
type textarea "x"
type textarea "I315080"
click at [711, 507] on div "1 PC PFC 100 x 50 x 3000 G300 1 PC 55.00 G300 AS3679.1 CHANNEL *** 1 @ 3000 lon…" at bounding box center [642, 516] width 565 height 68
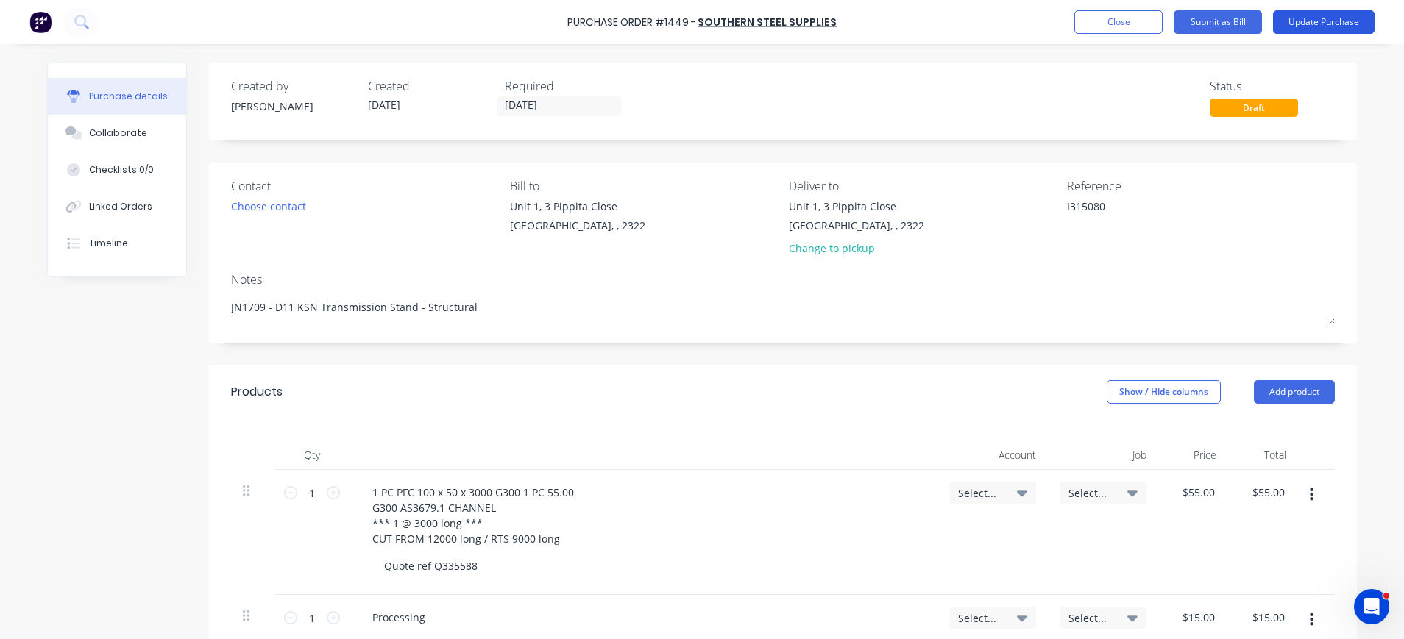
click at [1312, 21] on button "Update Purchase" at bounding box center [1324, 22] width 102 height 24
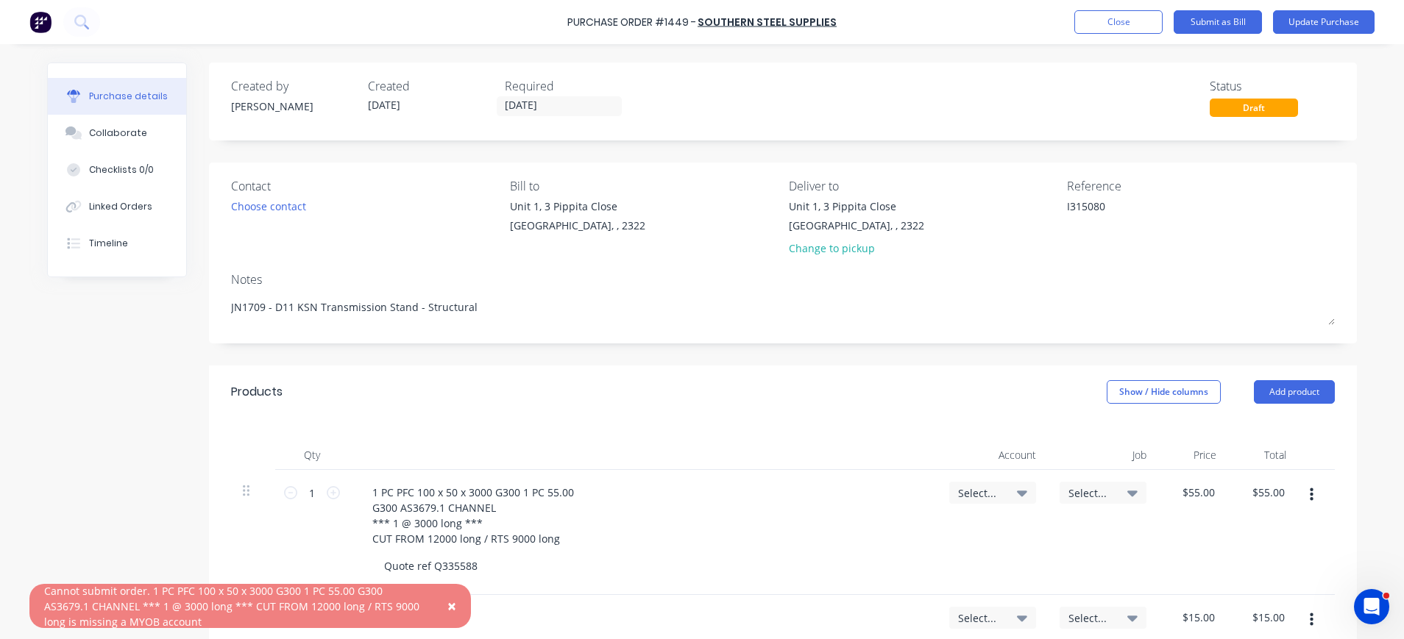
click at [452, 603] on span "×" at bounding box center [451, 606] width 9 height 21
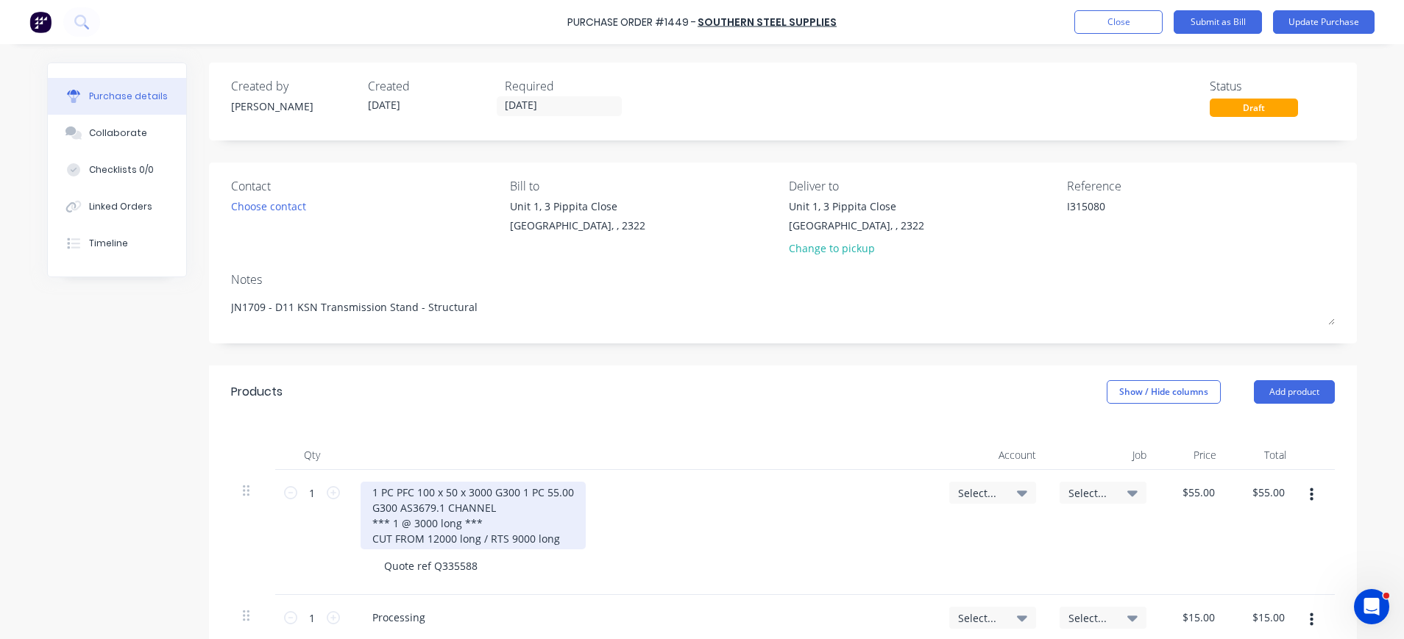
type textarea "x"
click at [527, 505] on div "1 PC PFC 100 x 50 x 3000 G300 1 PC 55.00 G300 AS3679.1 CHANNEL *** 1 @ 3000 lon…" at bounding box center [472, 516] width 225 height 68
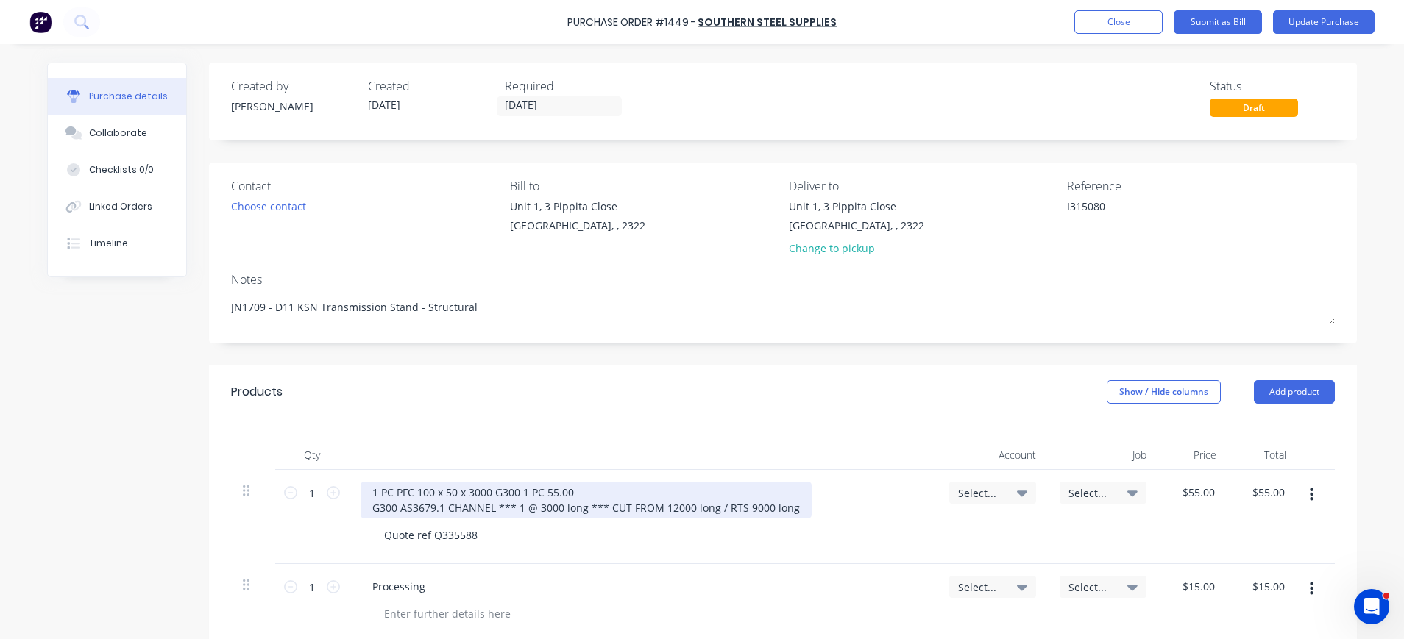
click at [537, 491] on div "1 PC PFC 100 x 50 x 3000 G300 1 PC 55.00 G300 AS3679.1 CHANNEL *** 1 @ 3000 lon…" at bounding box center [585, 500] width 451 height 37
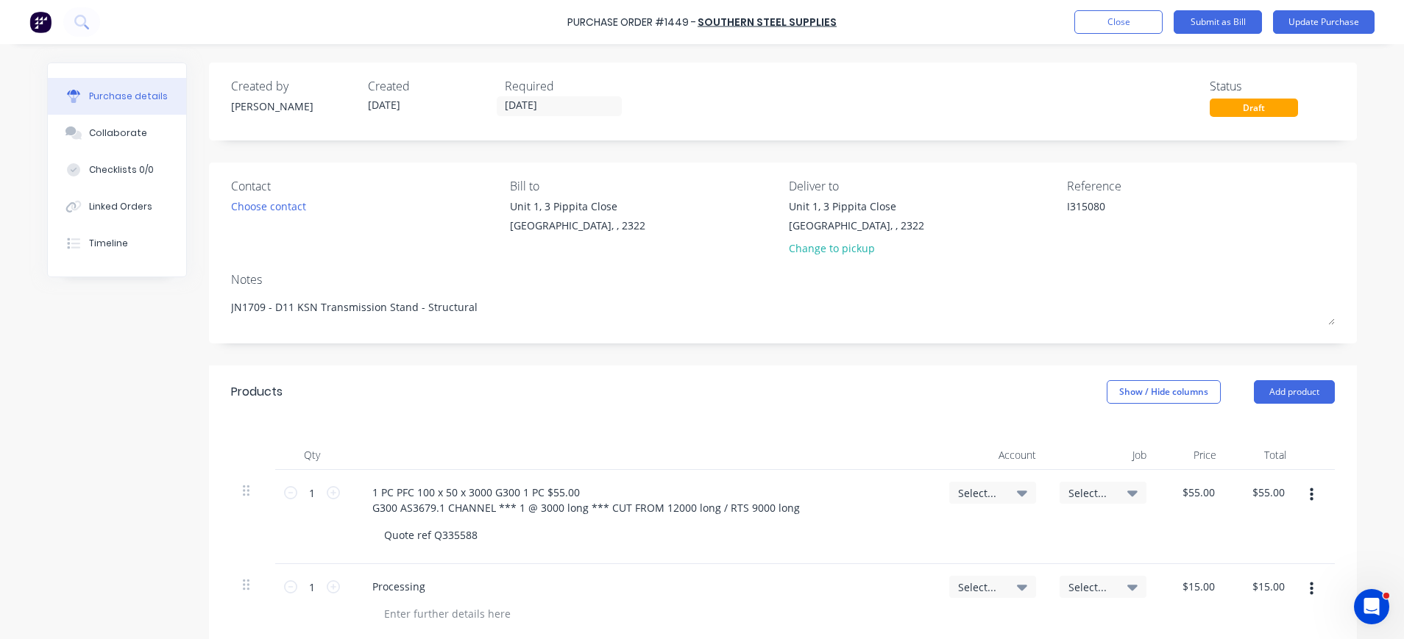
click at [1021, 490] on div "Select..." at bounding box center [992, 493] width 87 height 22
type textarea "x"
drag, startPoint x: 947, startPoint y: 538, endPoint x: 912, endPoint y: 538, distance: 34.6
click at [946, 538] on input at bounding box center [944, 536] width 151 height 29
type input "1-140"
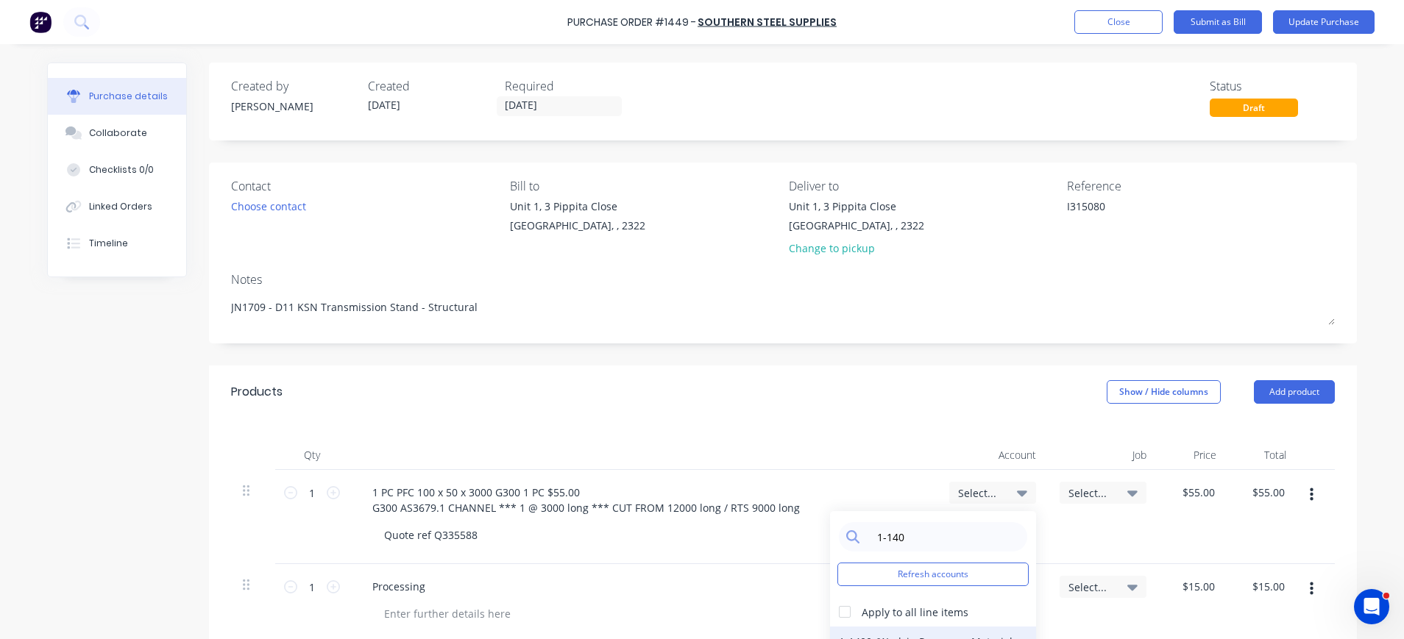
click at [907, 636] on div "1-1400 / Work in Progress - Materials" at bounding box center [933, 641] width 206 height 29
click at [988, 588] on span "Select..." at bounding box center [980, 587] width 44 height 15
type textarea "x"
click at [973, 622] on input at bounding box center [944, 630] width 151 height 29
type input "1-140"
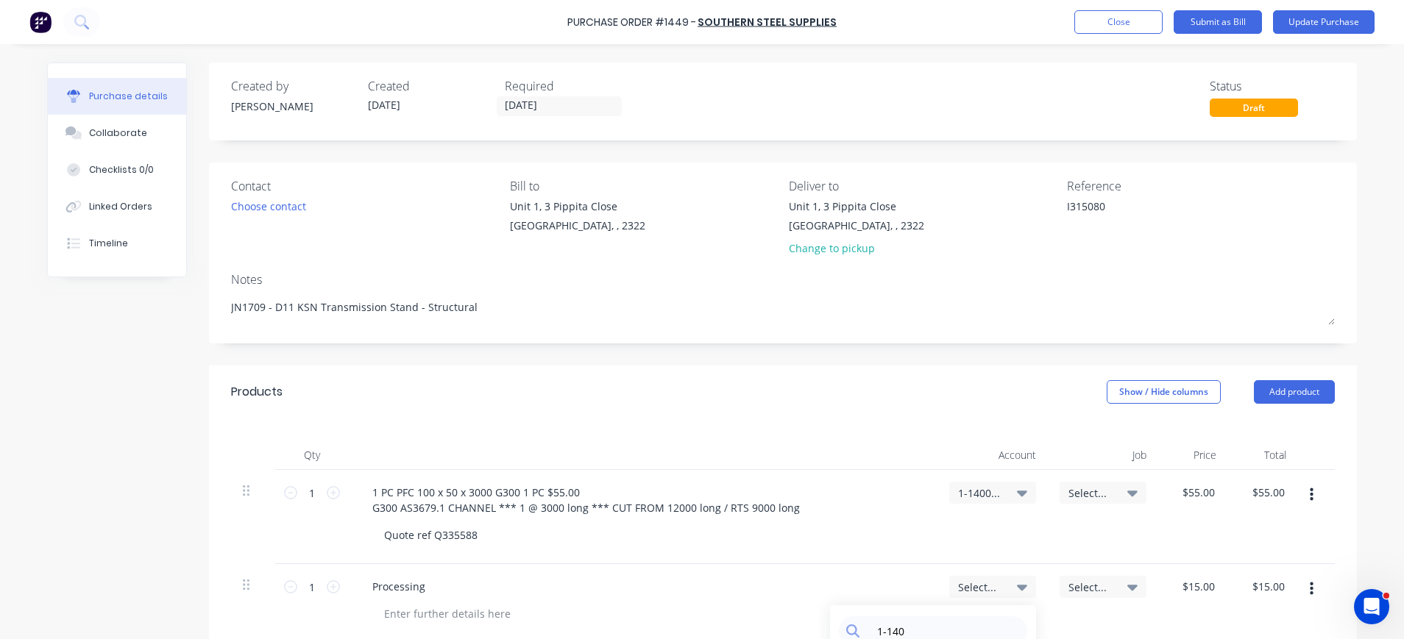
click at [965, 586] on span "Select..." at bounding box center [980, 587] width 44 height 15
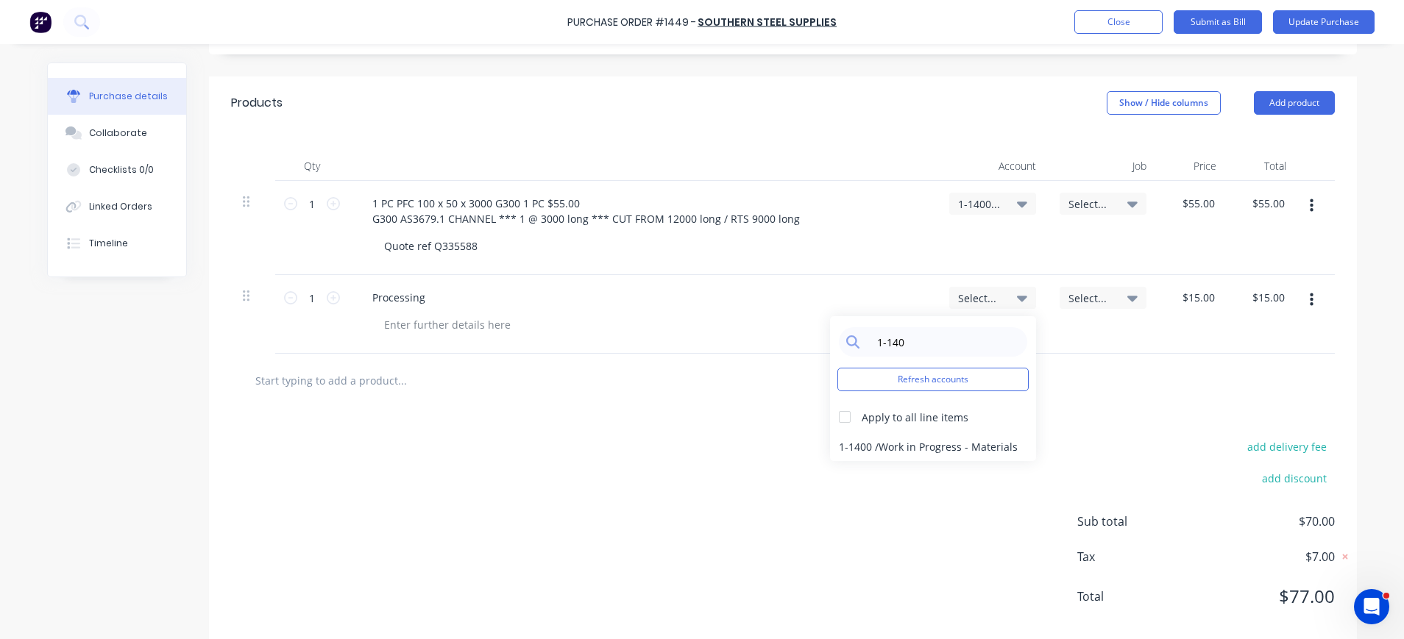
scroll to position [294, 0]
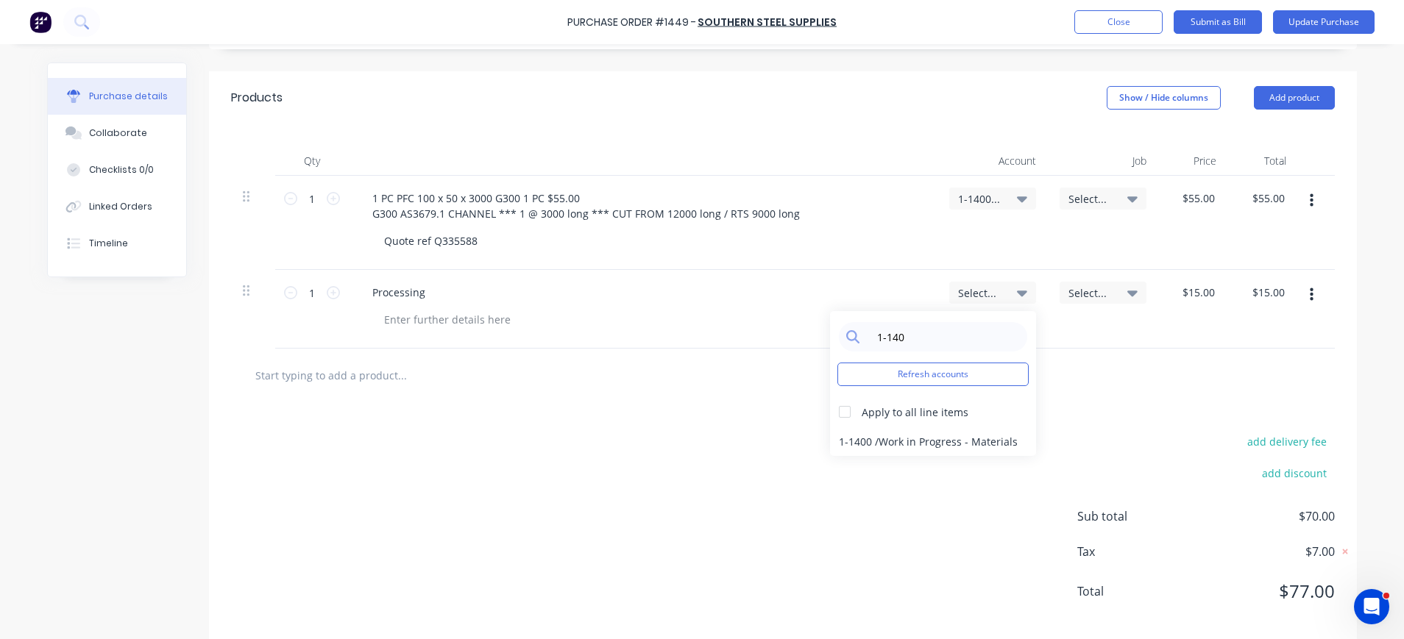
drag, startPoint x: 903, startPoint y: 444, endPoint x: 923, endPoint y: 430, distance: 24.1
click at [903, 443] on div "1-1400 / Work in Progress - Materials" at bounding box center [933, 441] width 206 height 29
click at [1127, 196] on icon at bounding box center [1132, 199] width 10 height 16
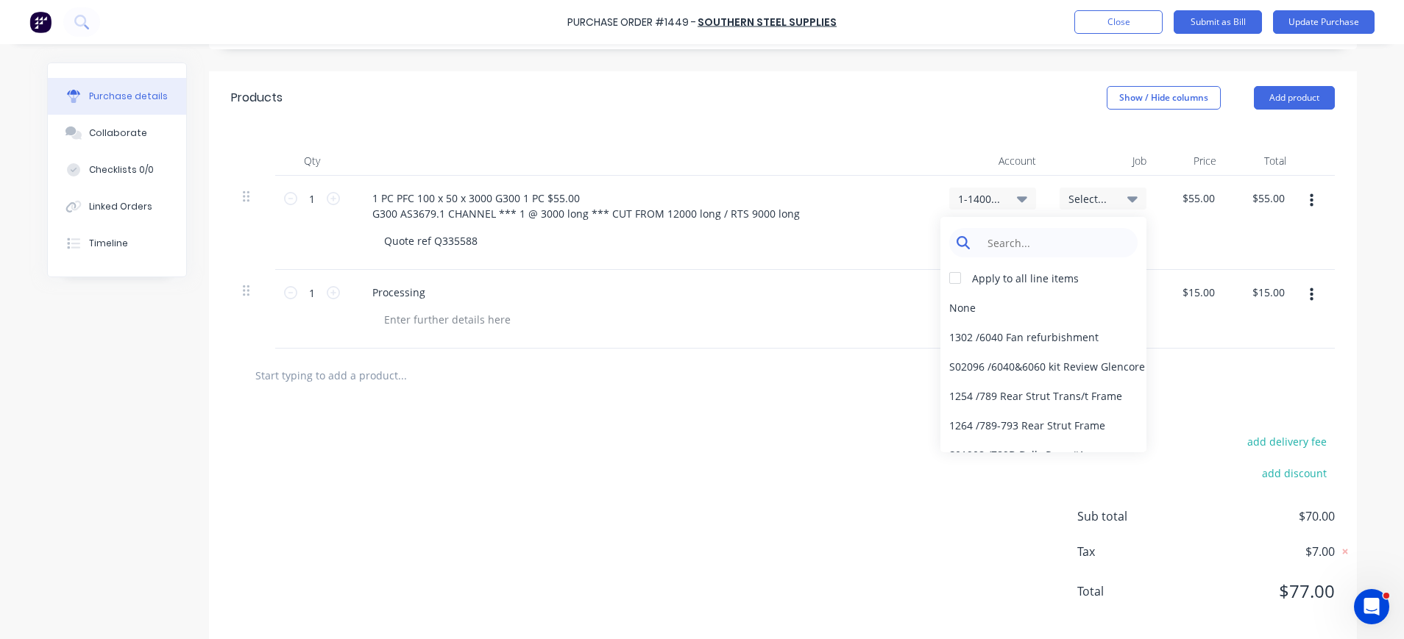
type textarea "x"
click at [1053, 241] on input at bounding box center [1054, 242] width 151 height 29
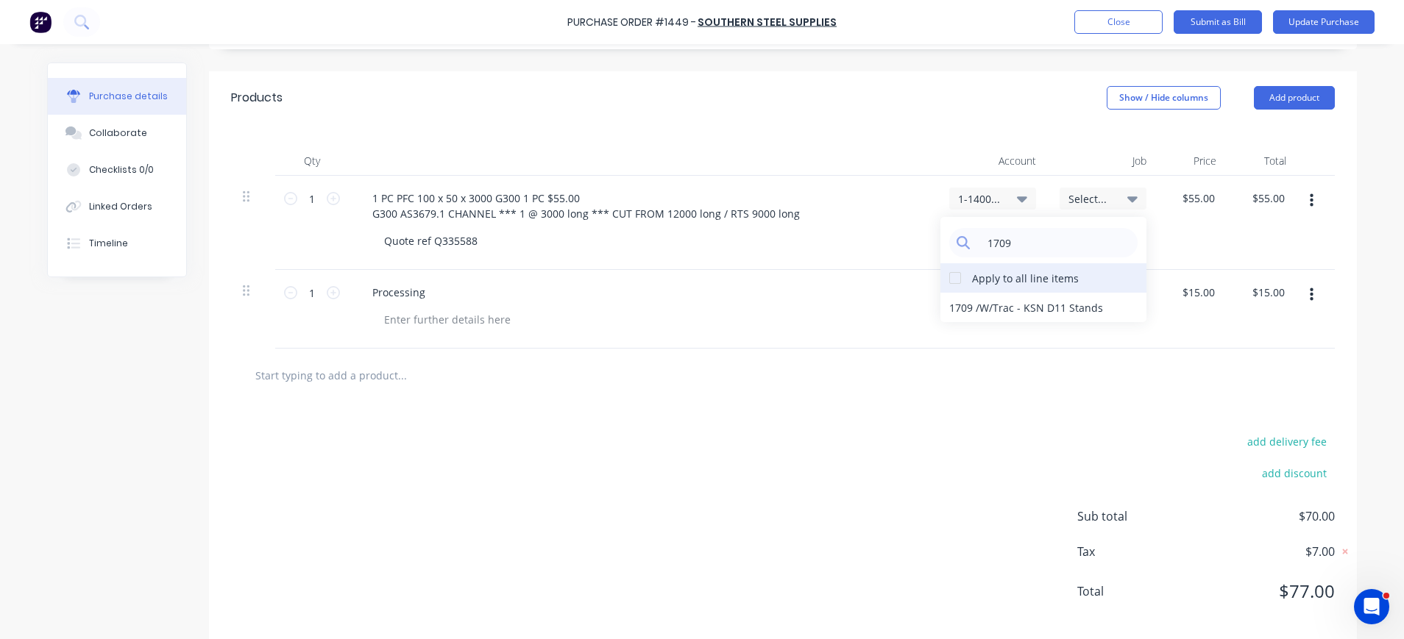
type input "1709"
click at [940, 271] on div at bounding box center [954, 277] width 29 height 29
click at [988, 299] on div "1709 / W/Trac - KSN D11 Stands" at bounding box center [1043, 307] width 206 height 29
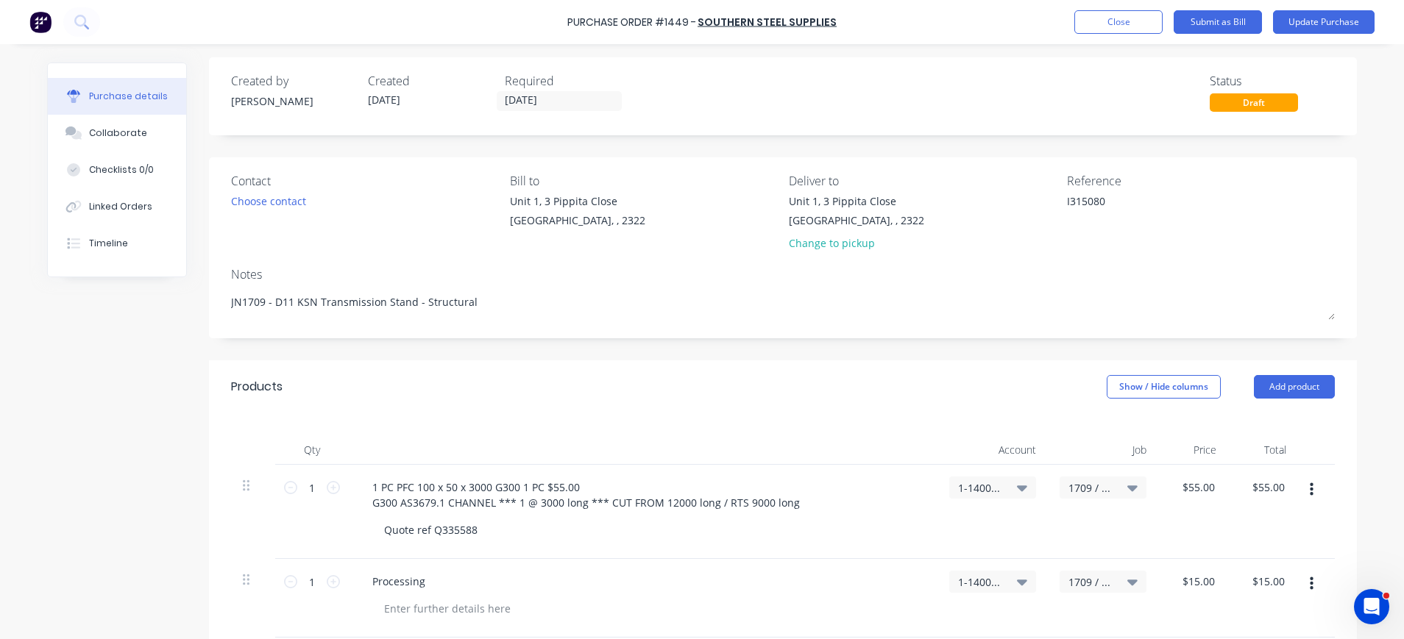
scroll to position [0, 0]
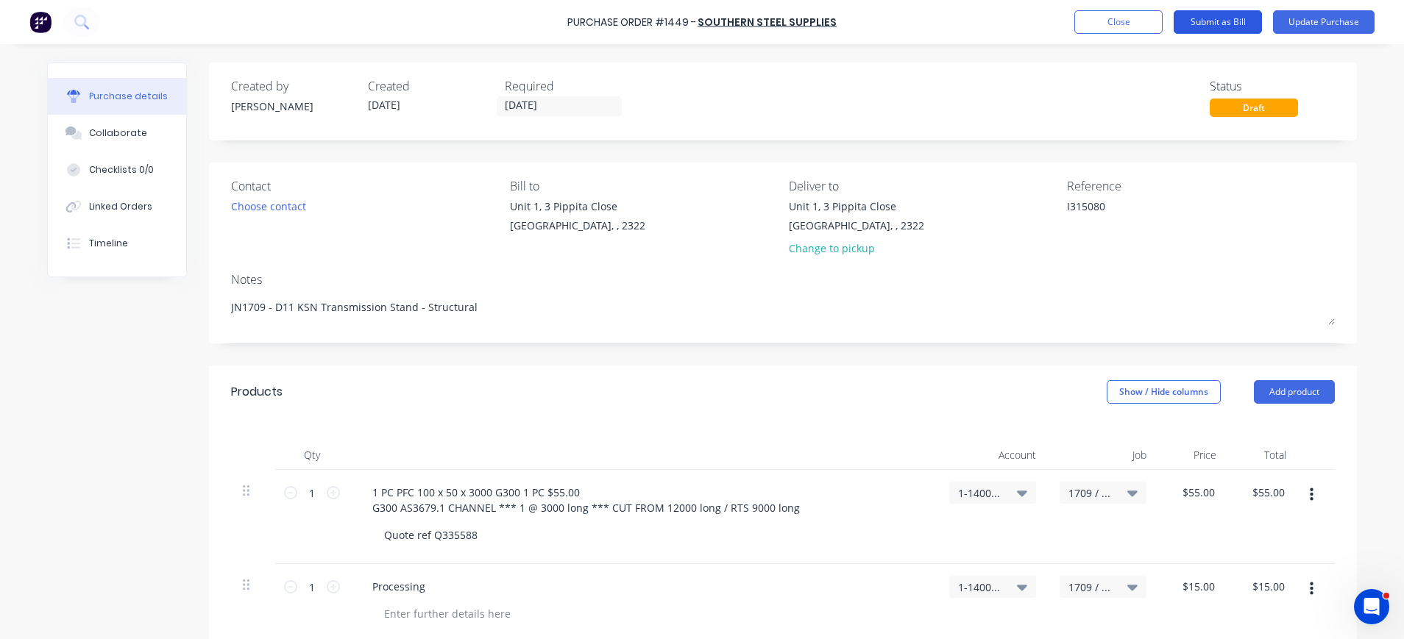
click at [1231, 20] on button "Submit as Bill" at bounding box center [1217, 22] width 88 height 24
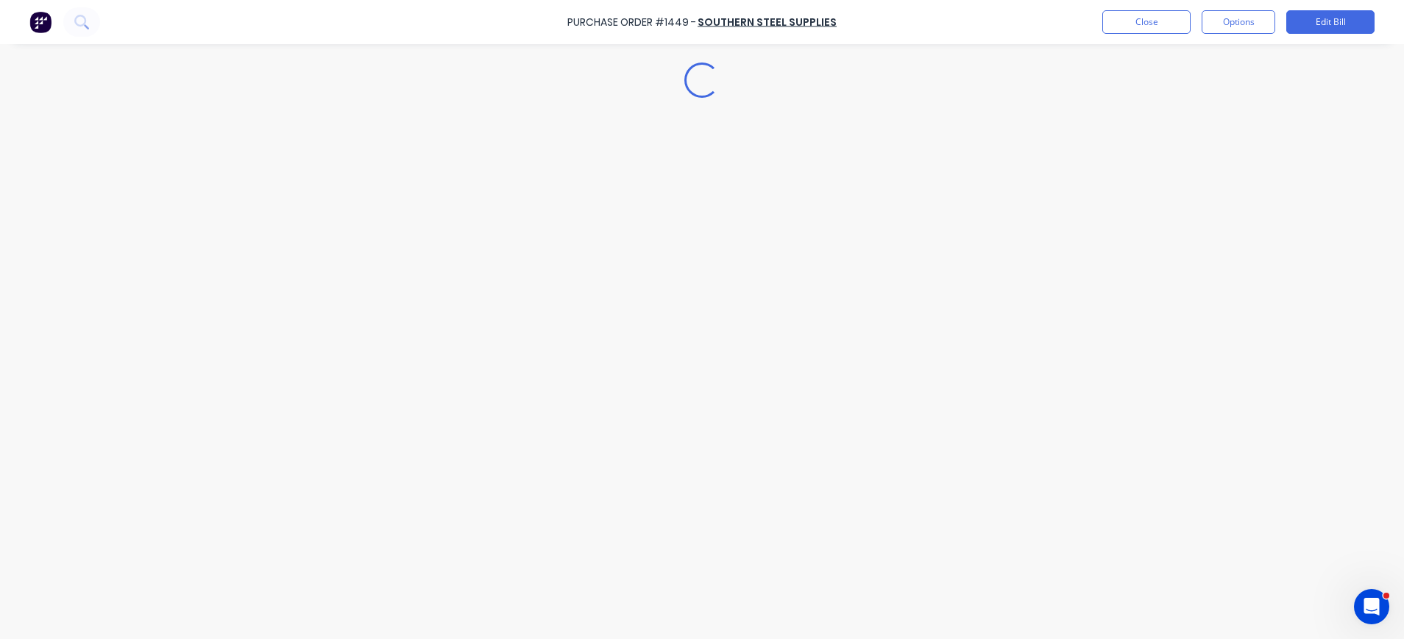
type textarea "x"
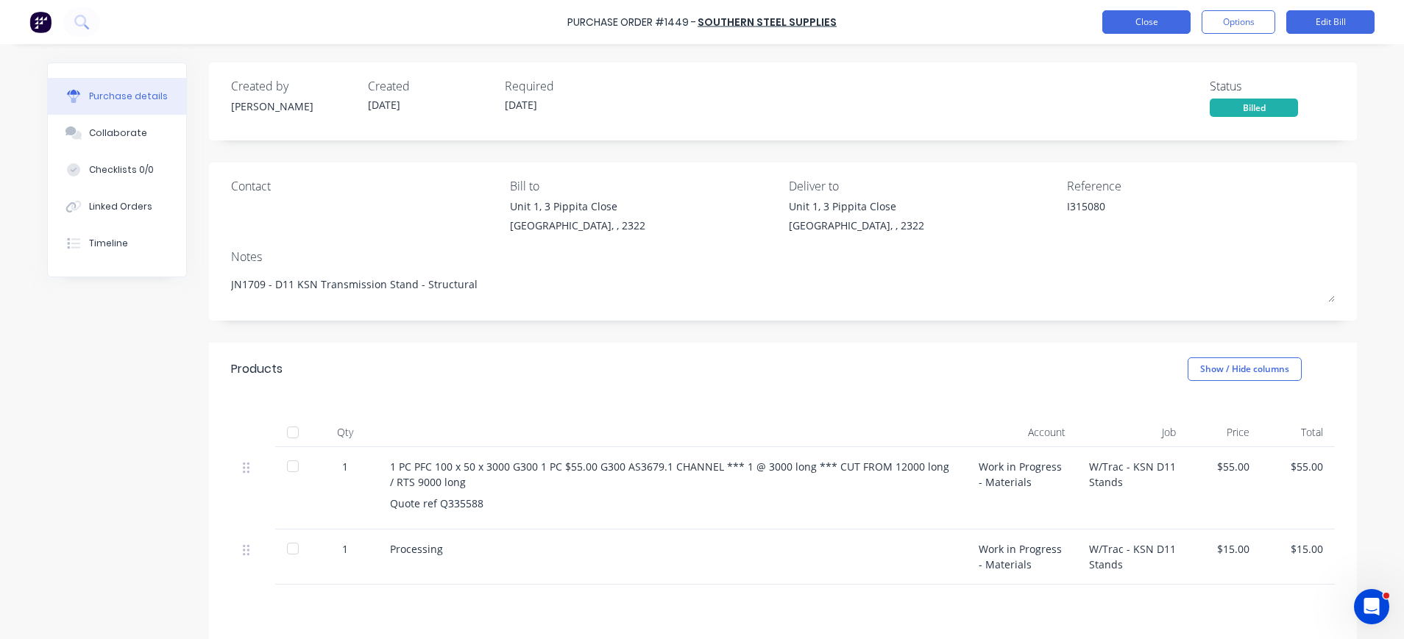
click at [1154, 26] on button "Close" at bounding box center [1146, 22] width 88 height 24
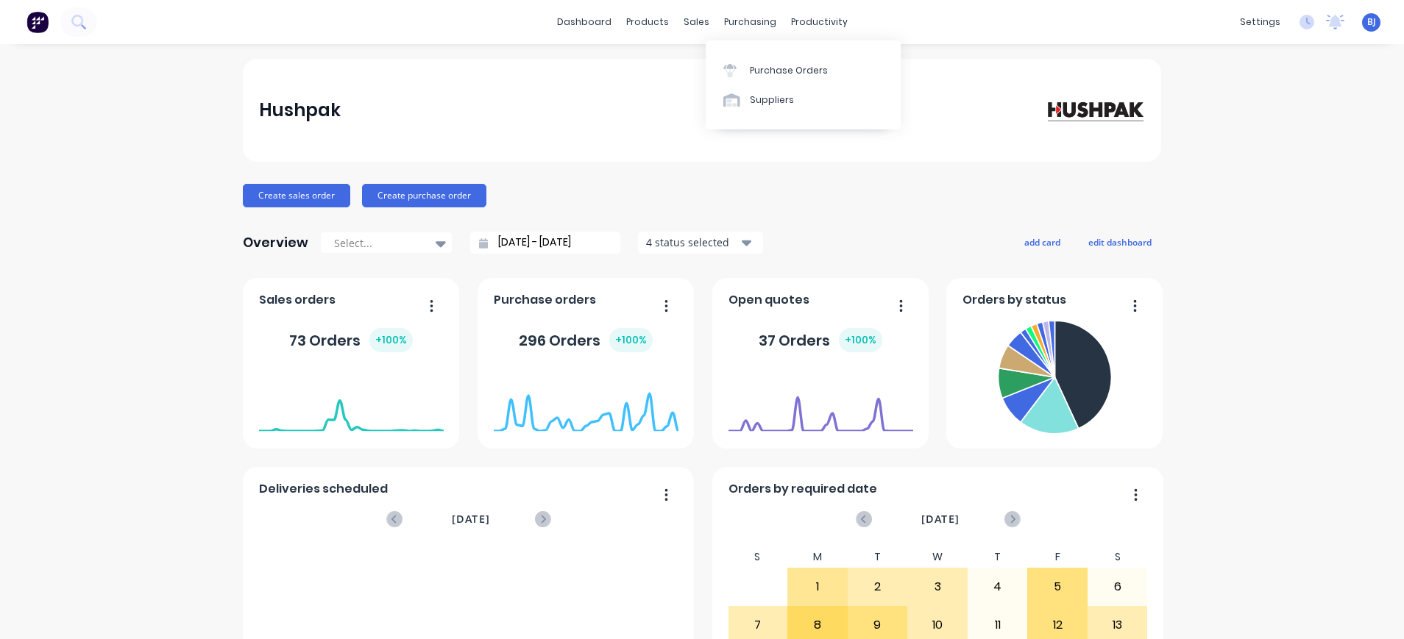
click at [746, 19] on div "purchasing" at bounding box center [750, 22] width 67 height 22
click at [753, 73] on div "Purchase Orders" at bounding box center [789, 70] width 78 height 13
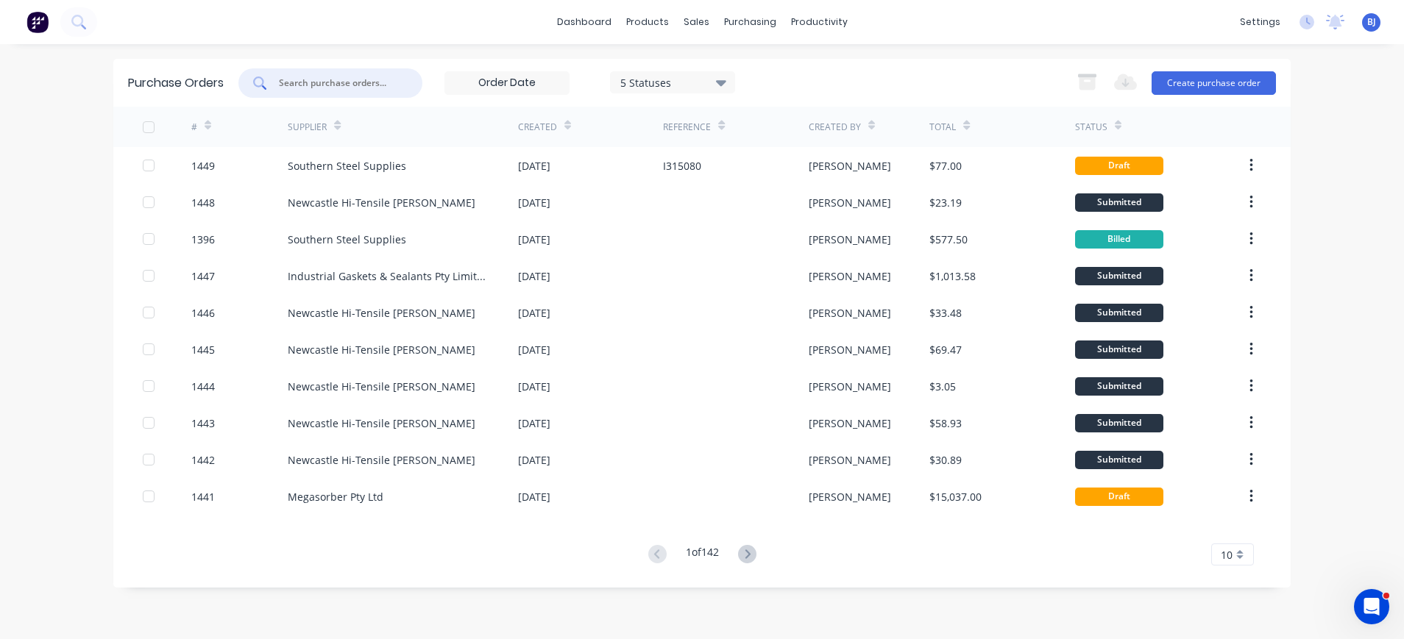
click at [327, 85] on input "text" at bounding box center [338, 83] width 122 height 15
type input "1396"
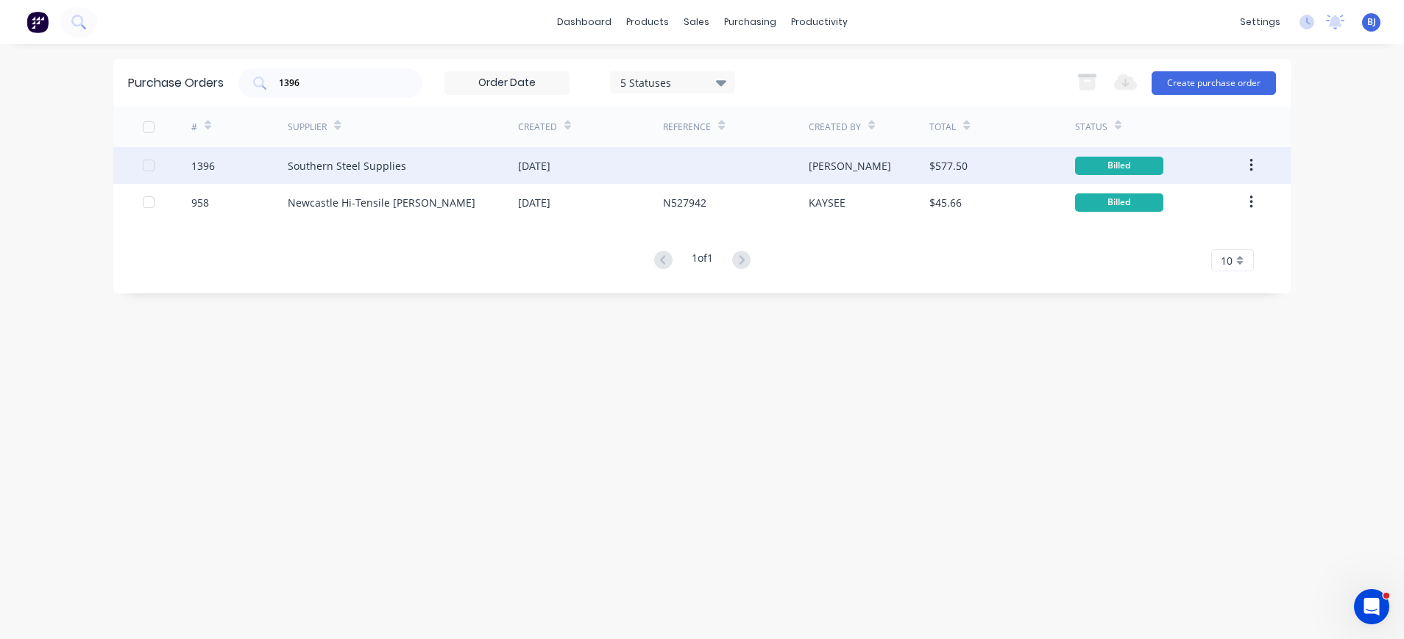
click at [360, 164] on div "Southern Steel Supplies" at bounding box center [347, 165] width 118 height 15
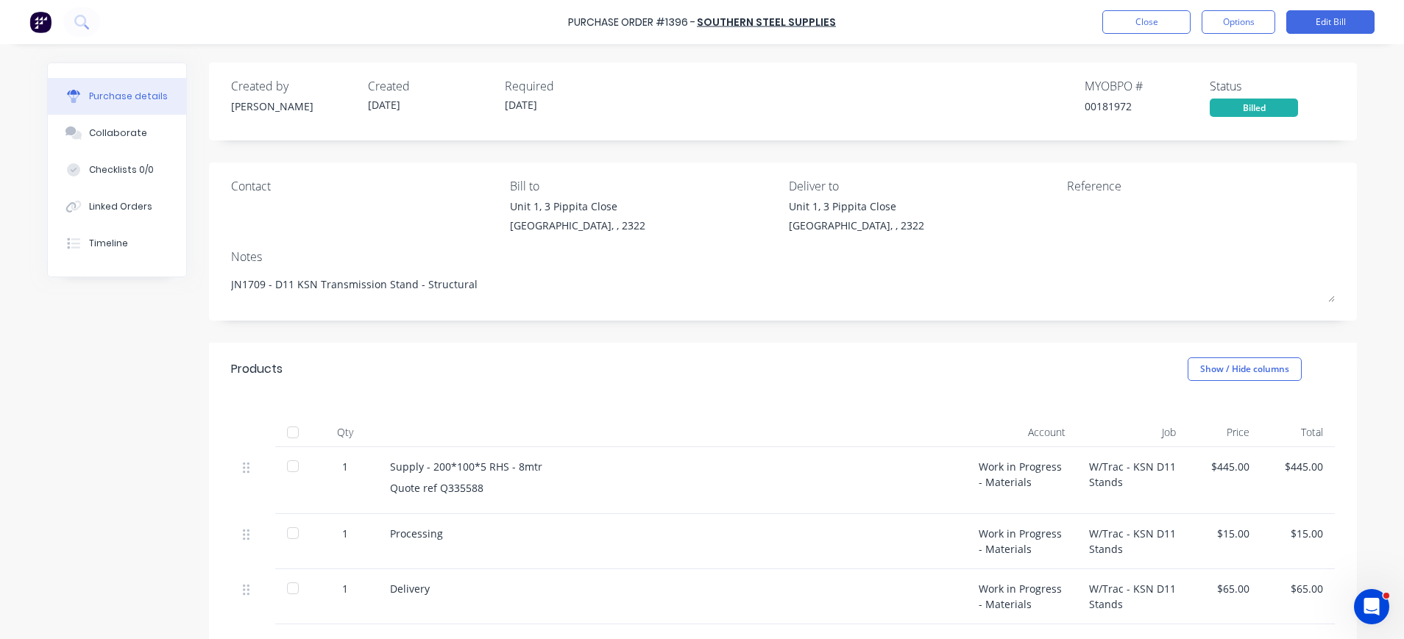
scroll to position [195, 0]
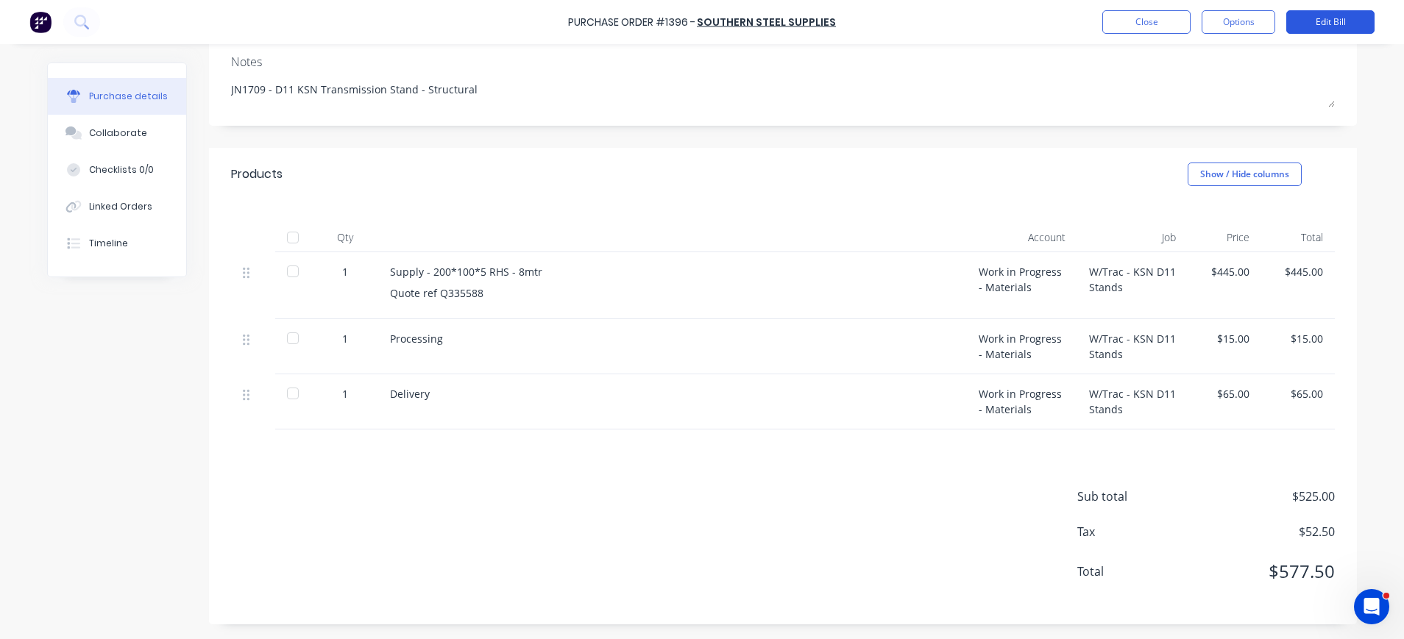
click at [1349, 21] on button "Edit Bill" at bounding box center [1330, 22] width 88 height 24
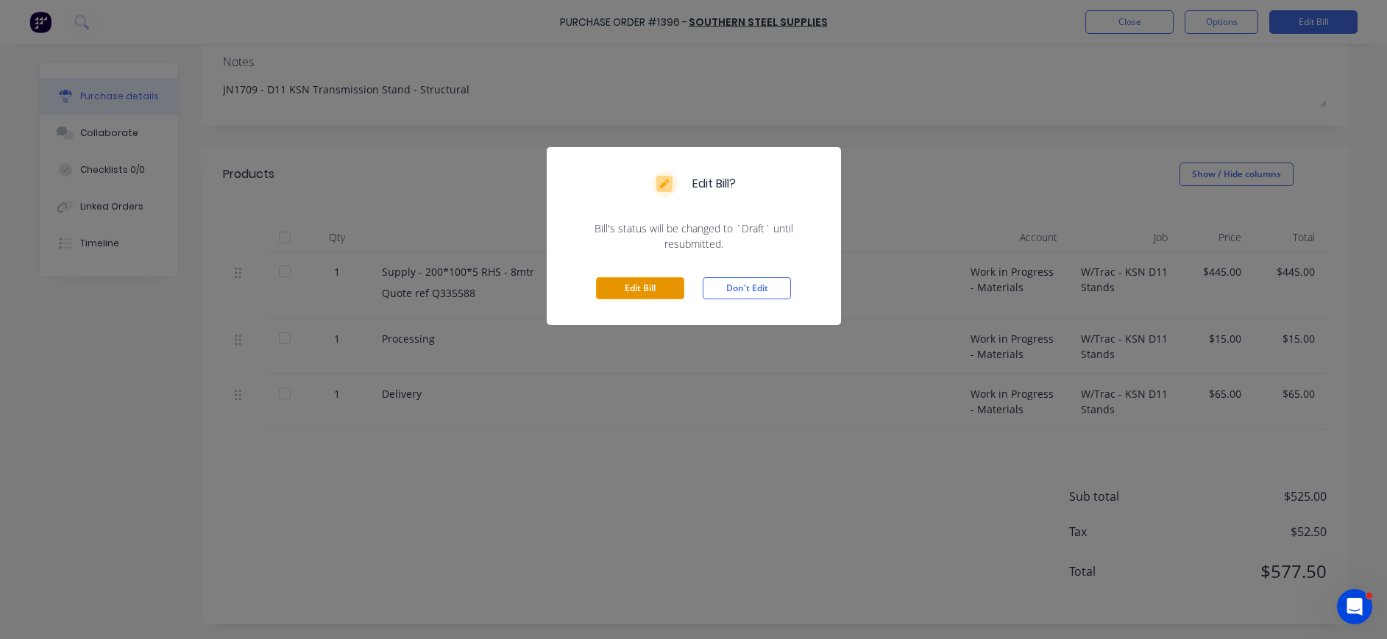
click at [641, 283] on button "Edit Bill" at bounding box center [640, 288] width 88 height 22
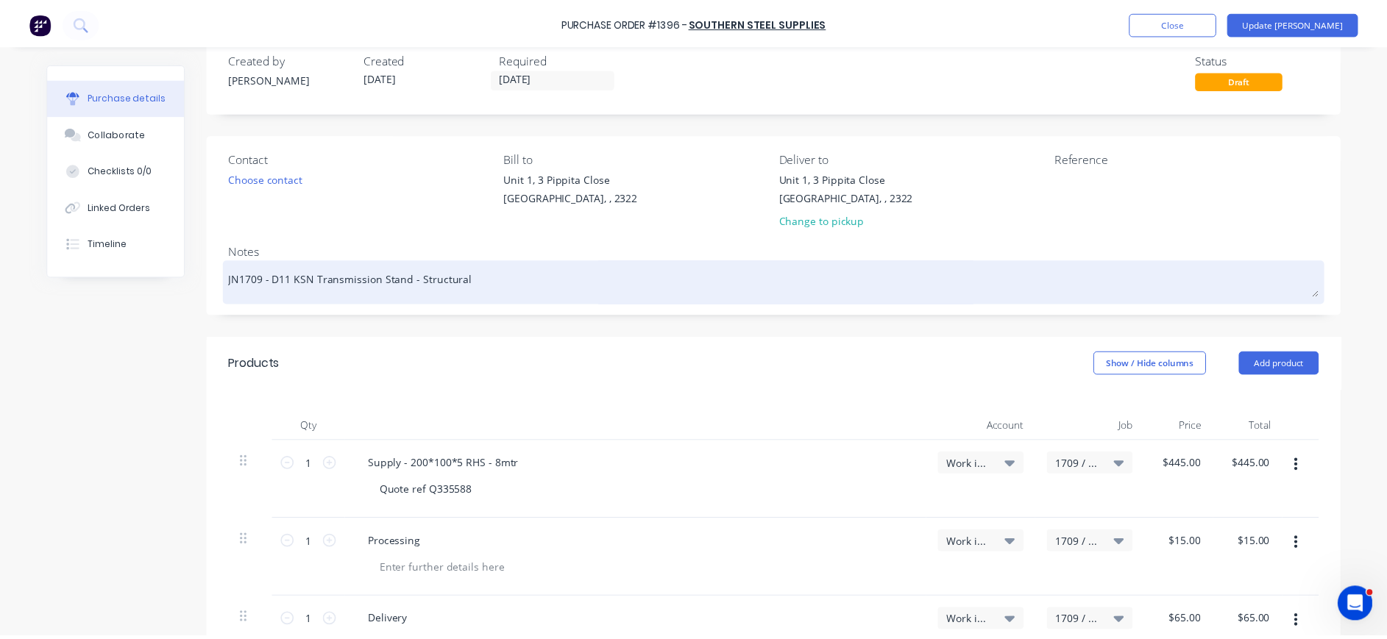
scroll to position [0, 0]
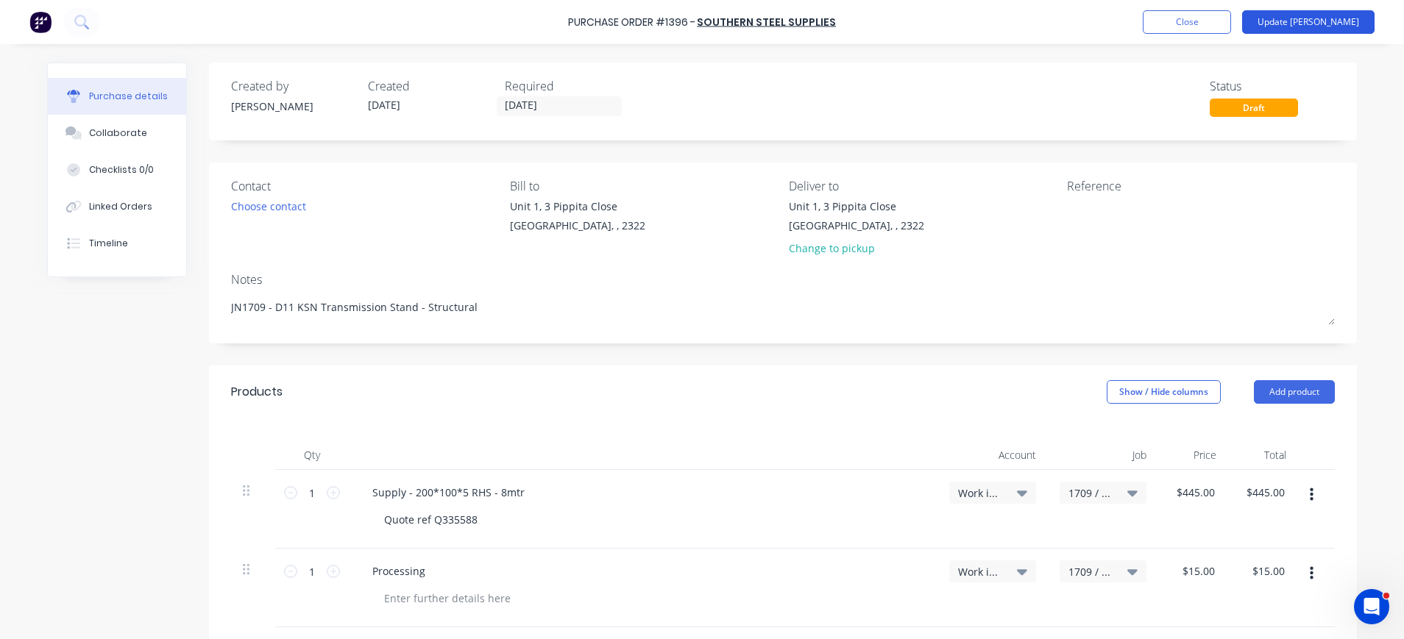
click at [1322, 22] on button "Update [PERSON_NAME]" at bounding box center [1308, 22] width 132 height 24
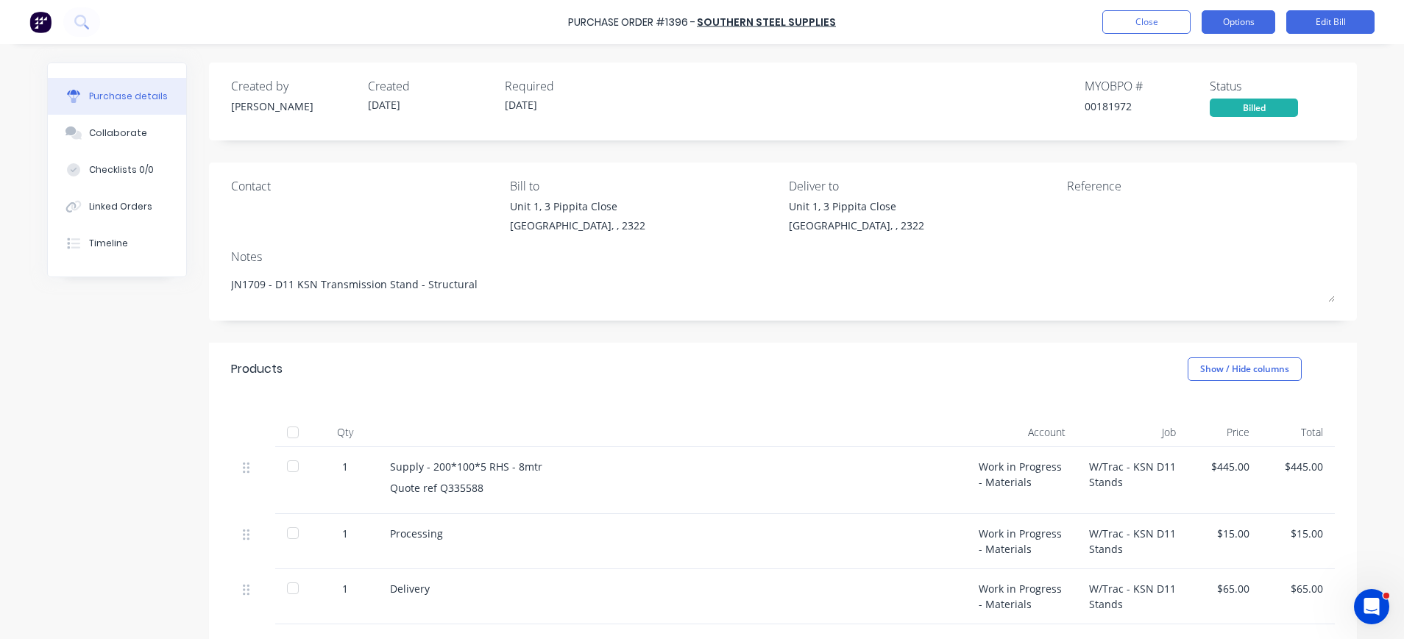
click at [1247, 14] on button "Options" at bounding box center [1238, 22] width 74 height 24
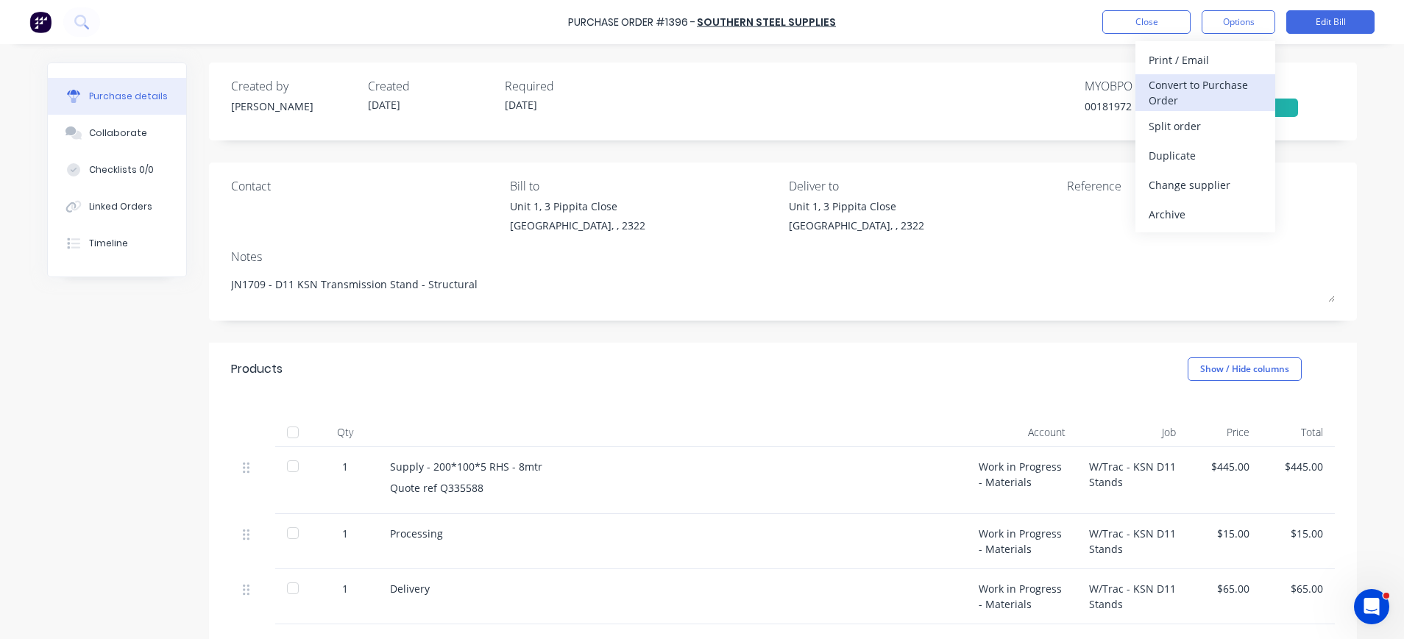
click at [1215, 79] on div "Convert to Purchase Order" at bounding box center [1204, 92] width 113 height 37
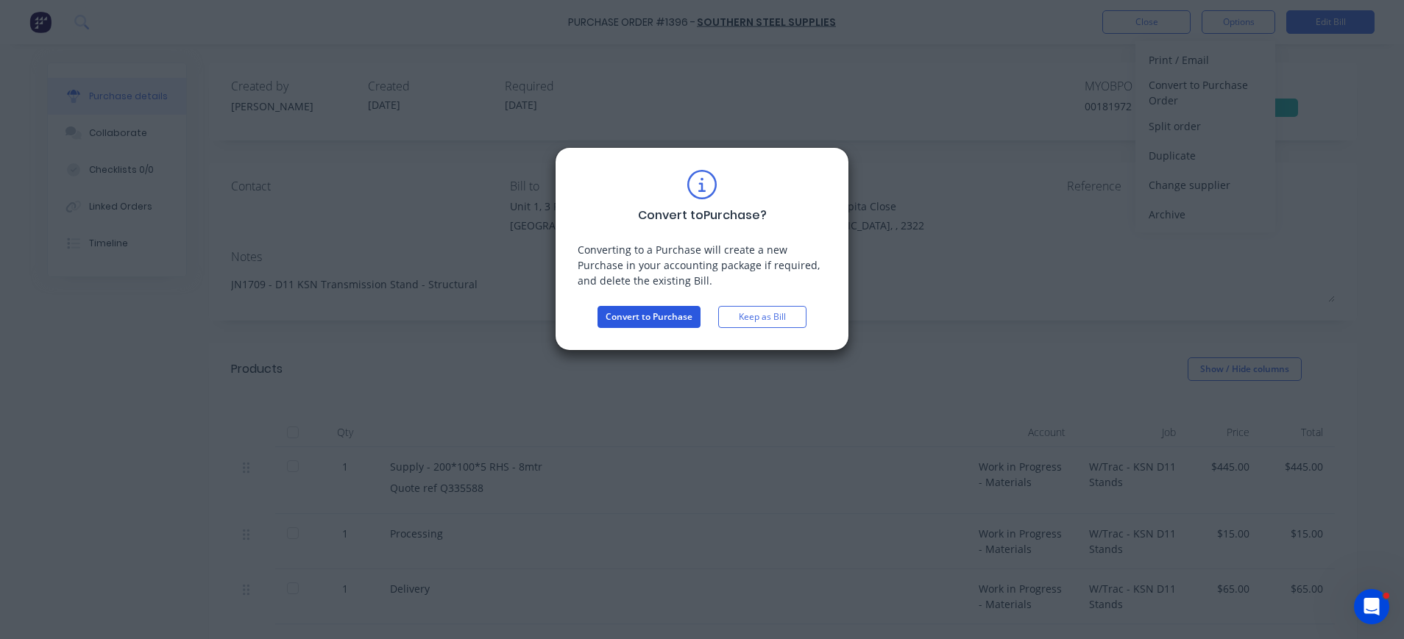
click at [650, 313] on button "Convert to Purchase" at bounding box center [648, 317] width 103 height 22
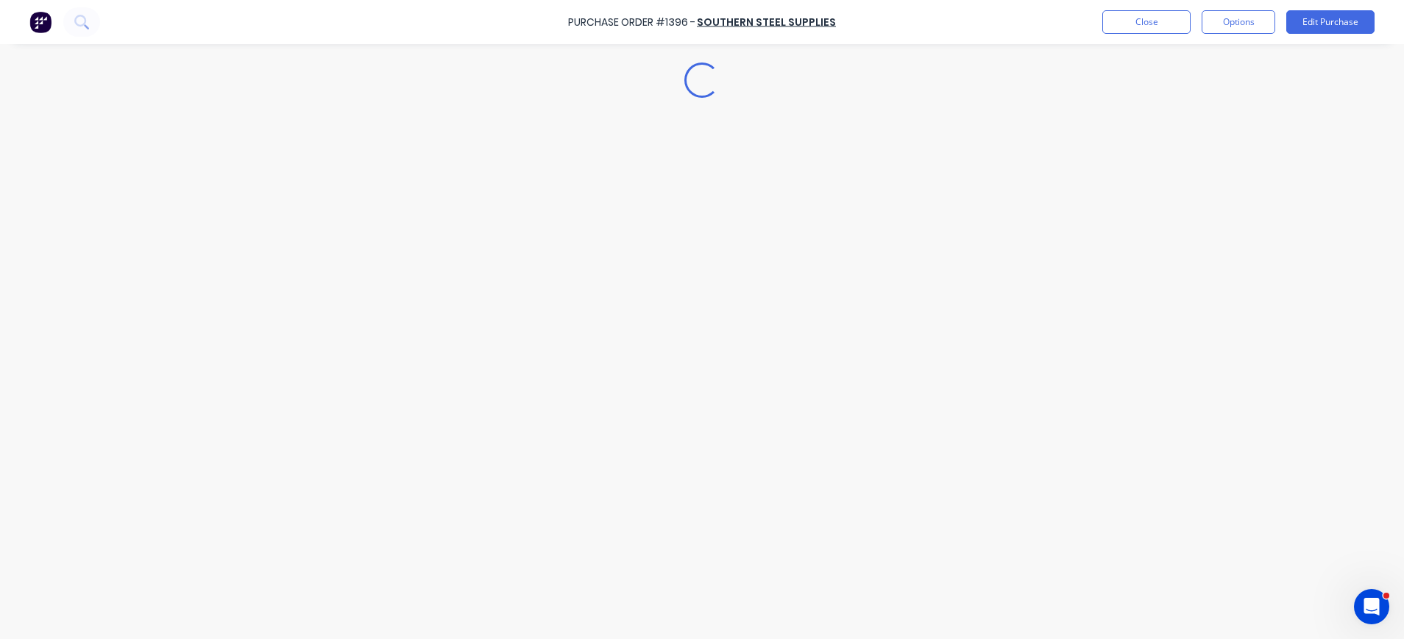
type textarea "x"
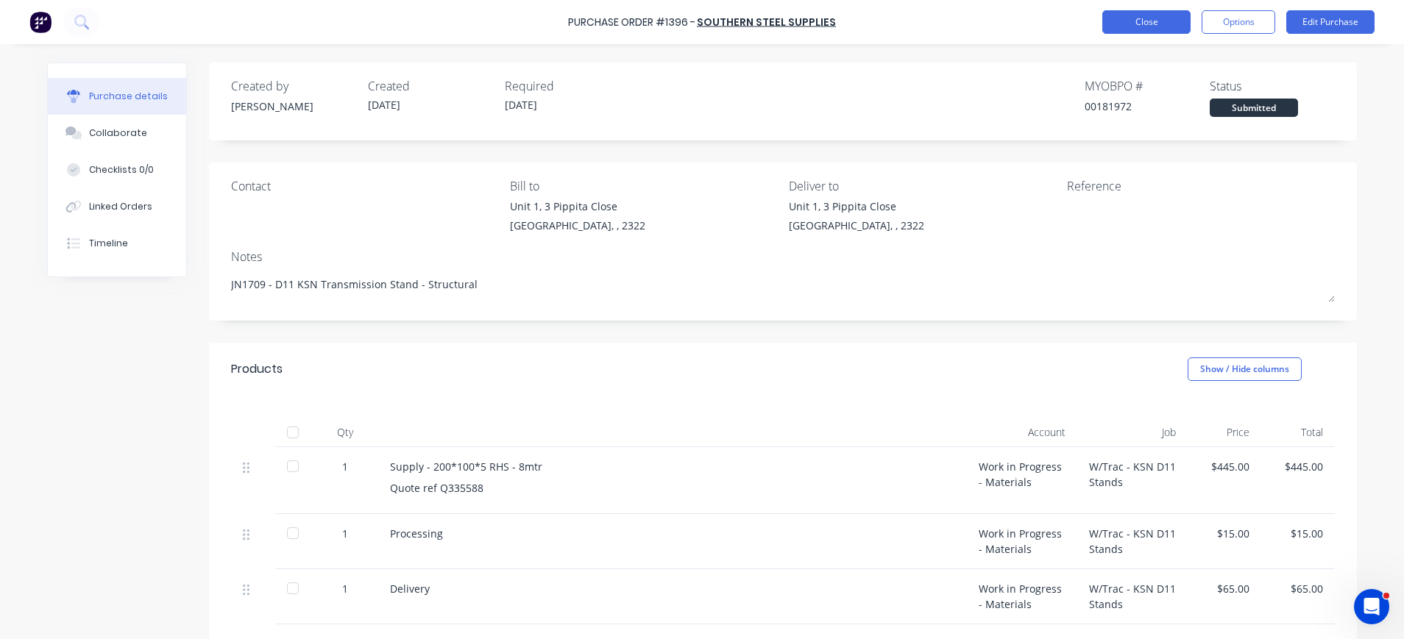
click at [1131, 21] on button "Close" at bounding box center [1146, 22] width 88 height 24
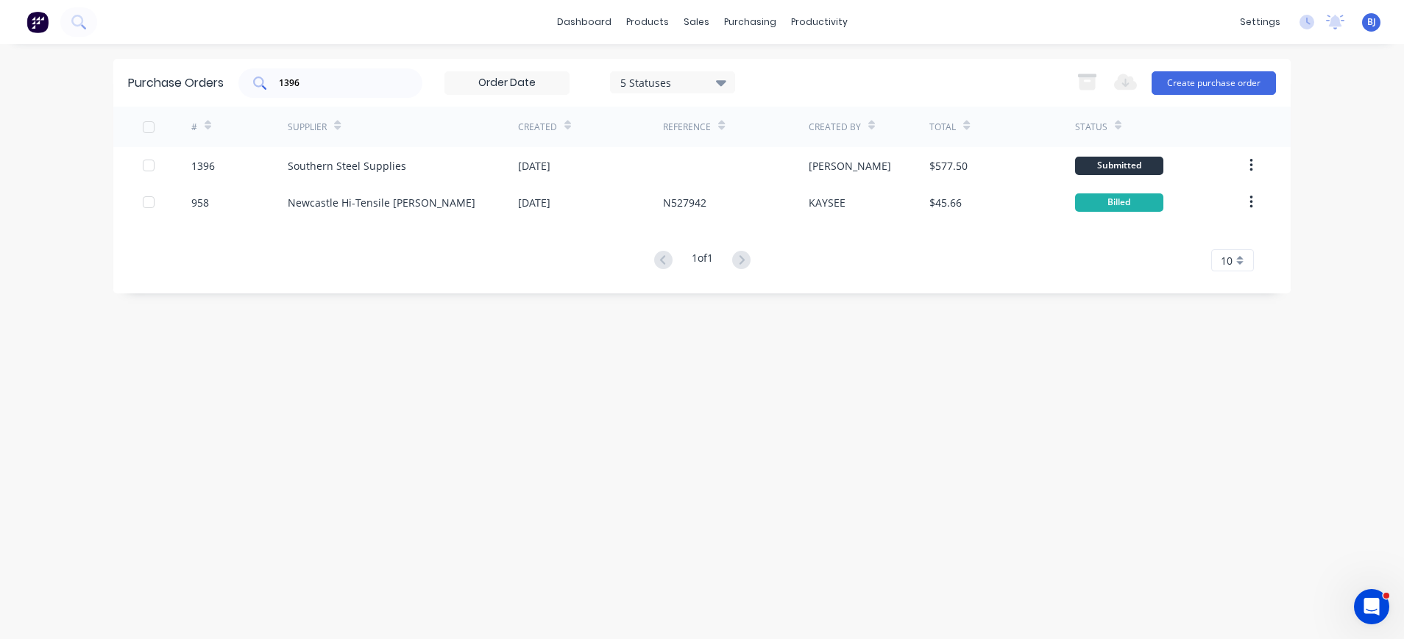
click at [334, 79] on input "1396" at bounding box center [338, 83] width 122 height 15
drag, startPoint x: 330, startPoint y: 79, endPoint x: 188, endPoint y: 82, distance: 142.0
click at [188, 82] on div "Purchase Orders 1396 5 Statuses 5 Statuses Export to Excel (XLSX) Create purcha…" at bounding box center [701, 83] width 1177 height 48
click at [705, 17] on div "sales" at bounding box center [696, 22] width 40 height 22
click at [725, 71] on div "Sales Orders" at bounding box center [750, 70] width 60 height 13
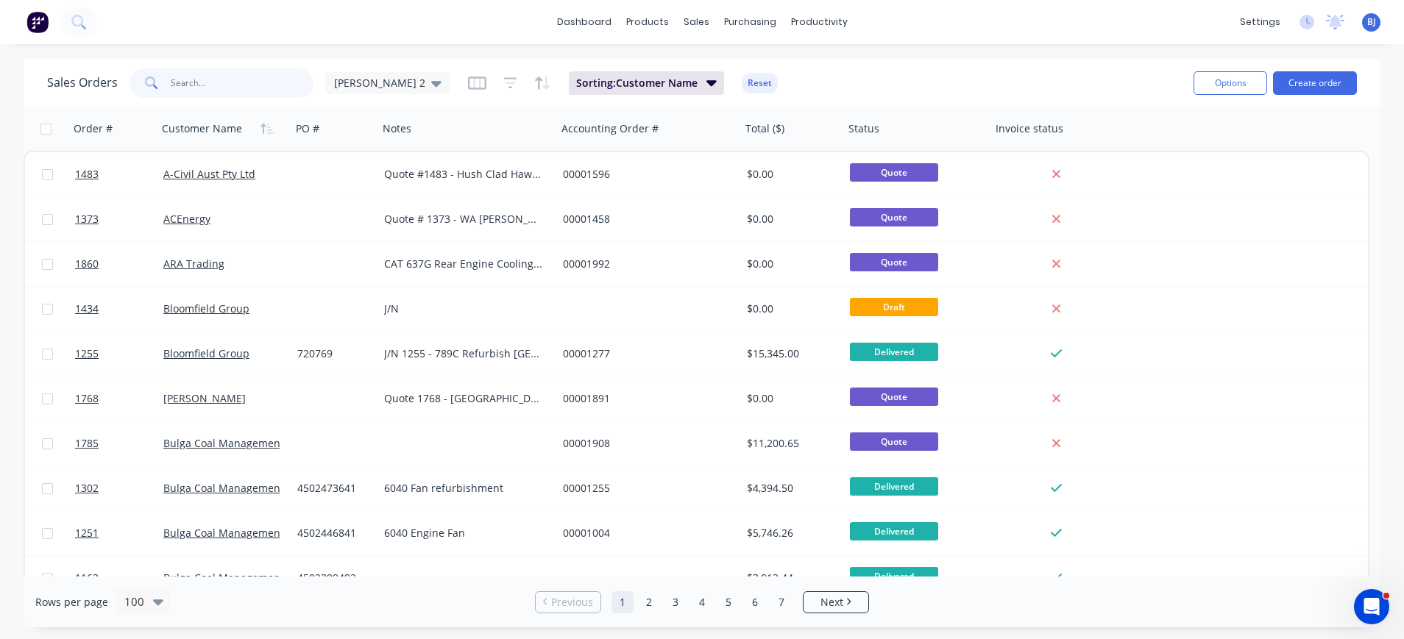
click at [231, 84] on input "text" at bounding box center [242, 82] width 143 height 29
type input "1429"
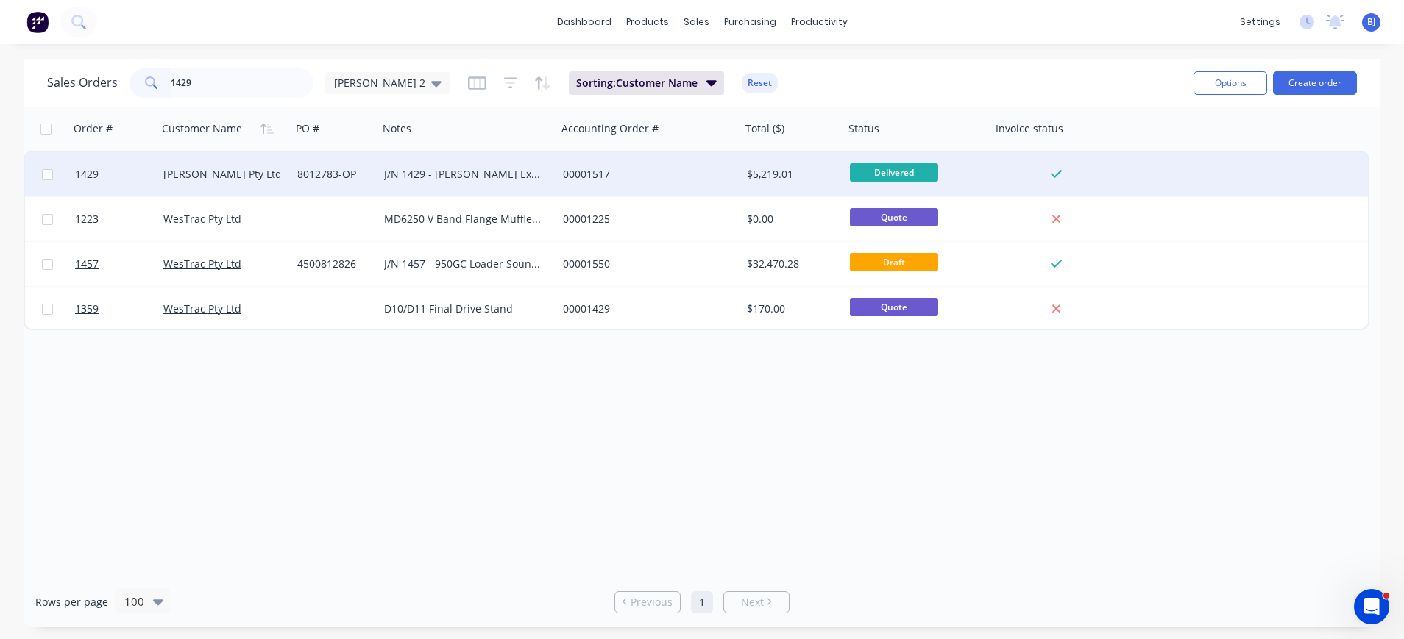
click at [422, 175] on div "J/N 1429 - Thiess Exhaust Wraps 07/07/2025 Toll Connote 2485362550" at bounding box center [463, 174] width 159 height 15
click at [232, 171] on div "Thiess Pty Ltd" at bounding box center [221, 174] width 116 height 15
